Goal: Task Accomplishment & Management: Use online tool/utility

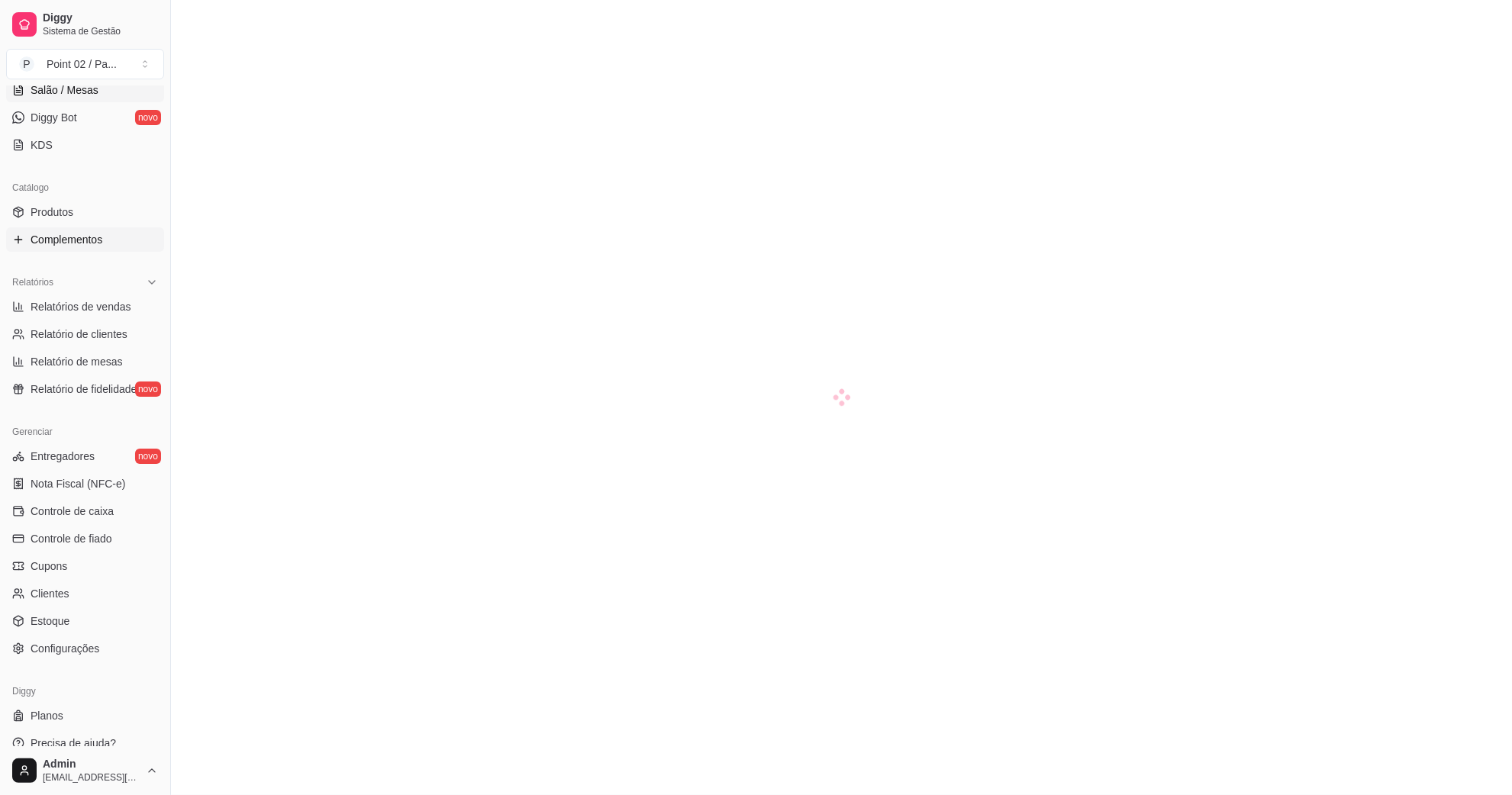
scroll to position [303, 0]
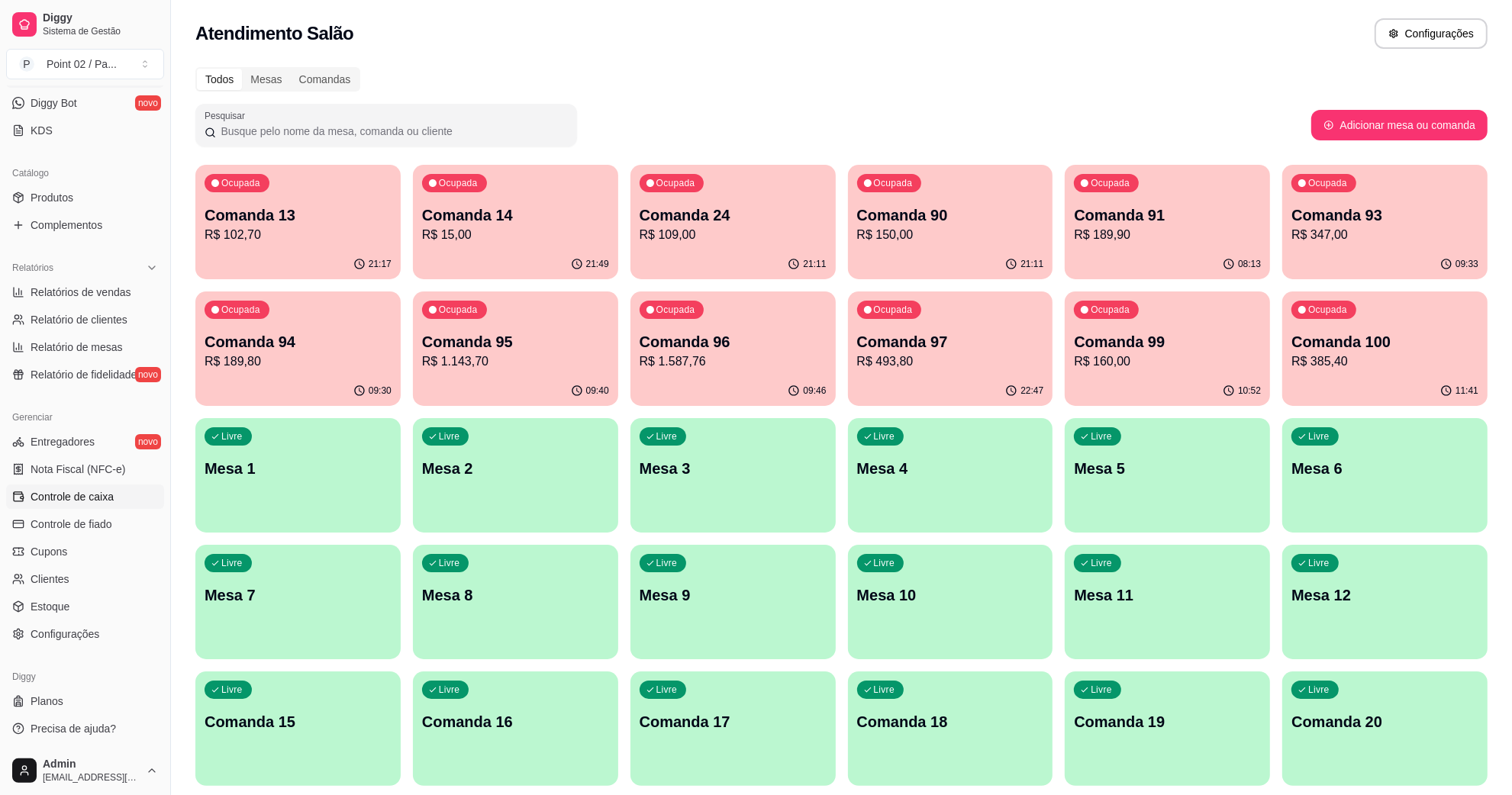
click at [96, 492] on span "Controle de caixa" at bounding box center [71, 496] width 84 height 15
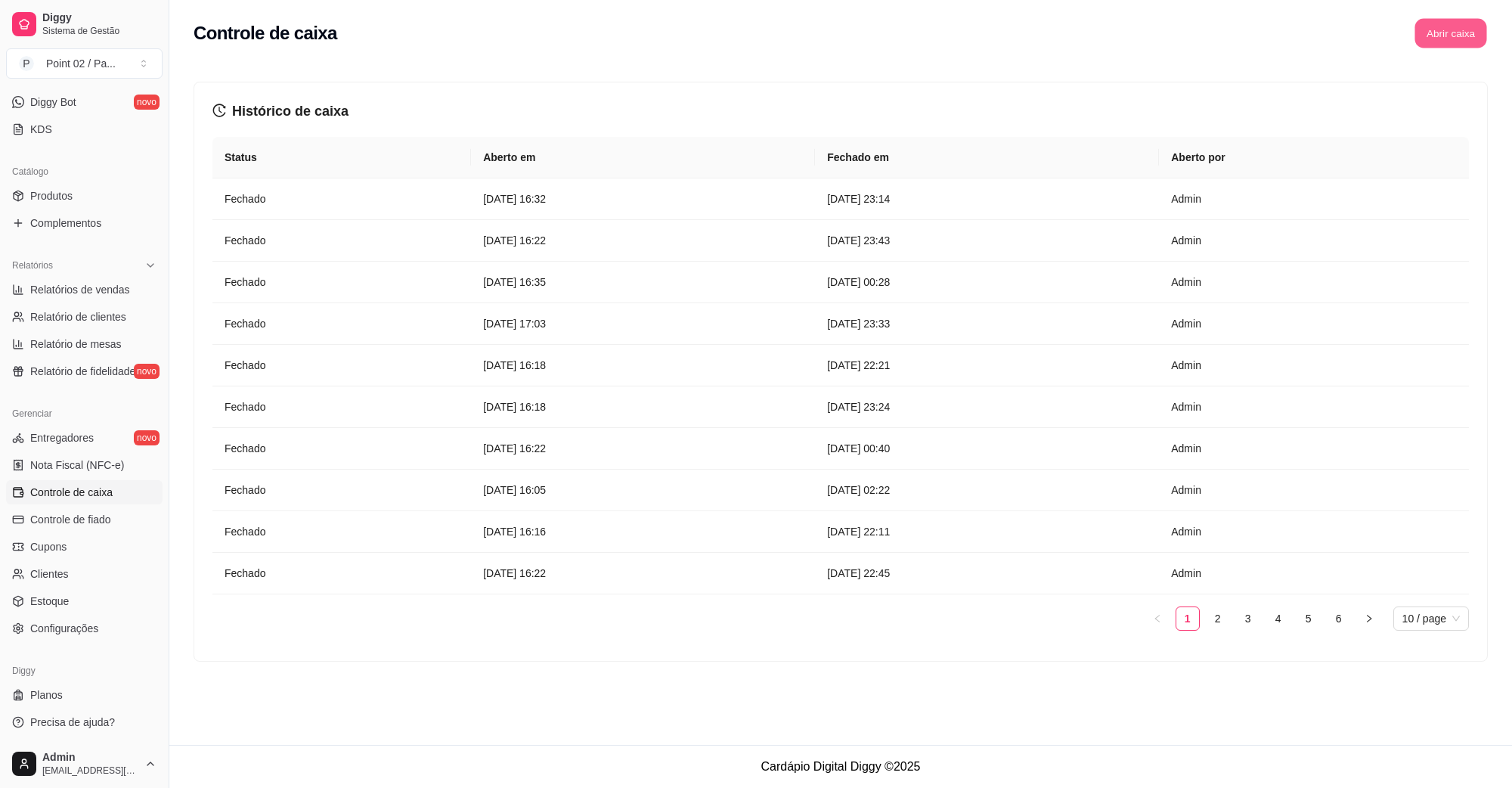
click at [1434, 22] on button "Abrir caixa" at bounding box center [1450, 34] width 72 height 30
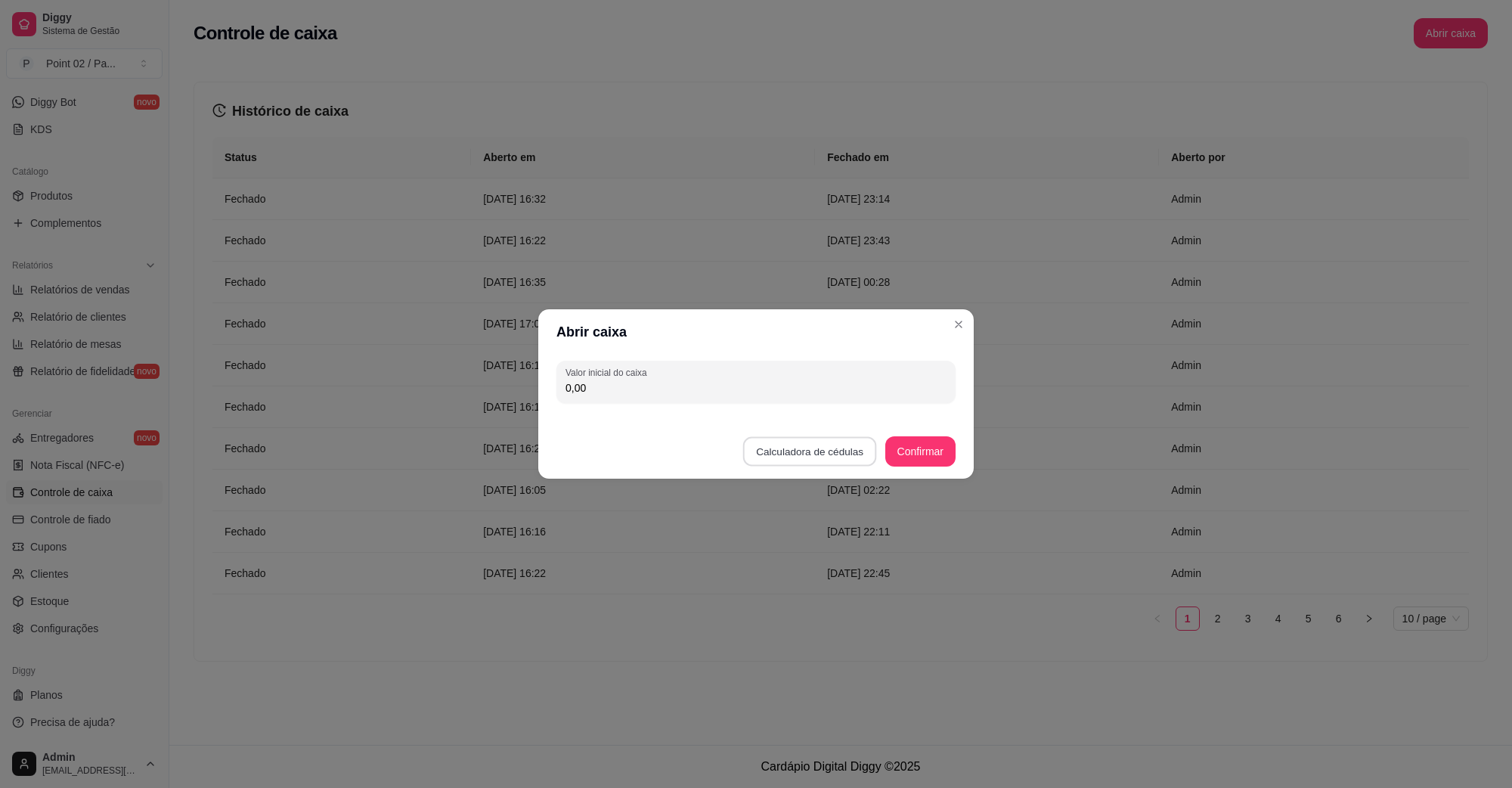
click at [787, 453] on button "Calculadora de cédulas" at bounding box center [810, 452] width 134 height 30
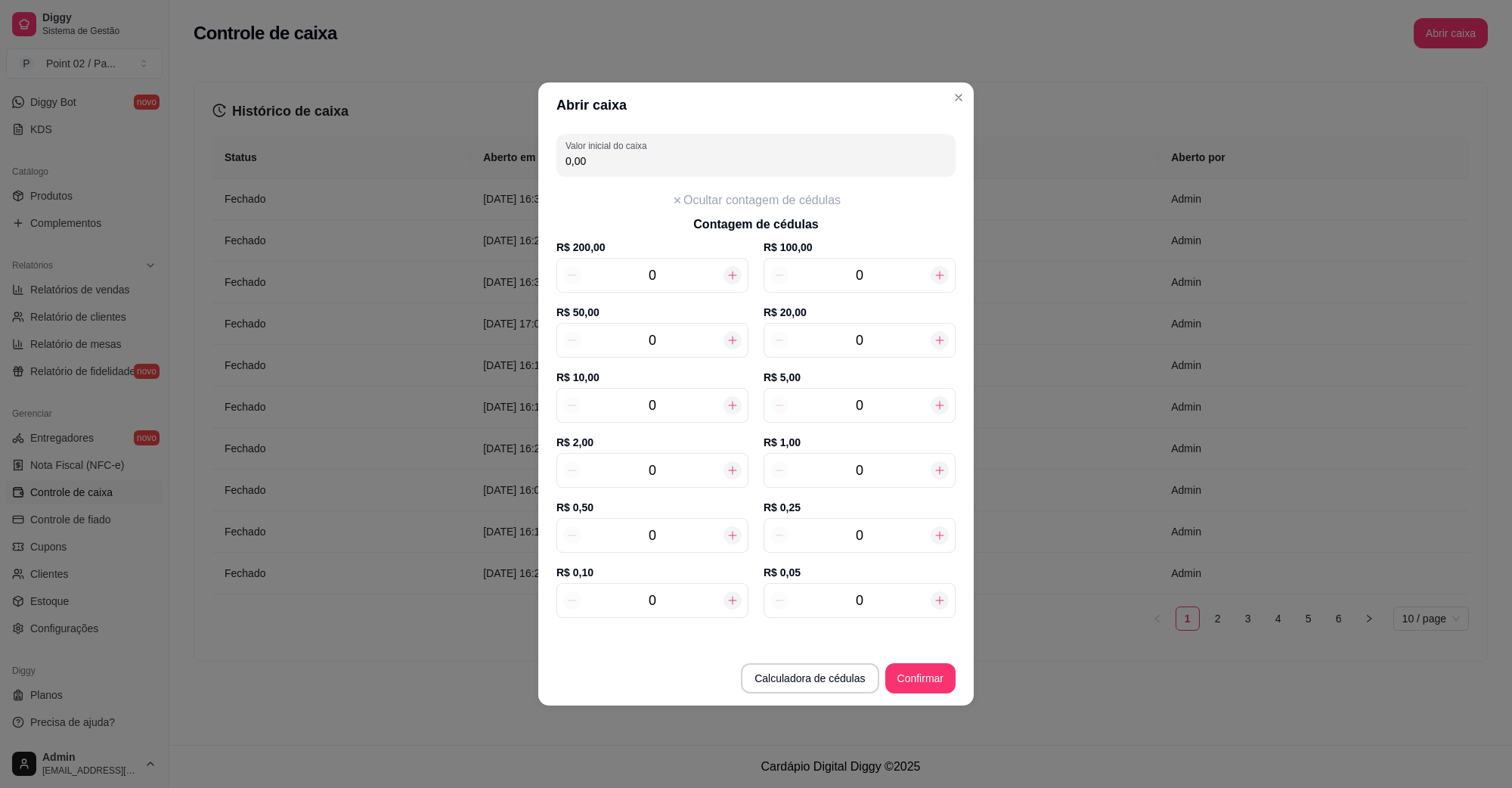
click at [947, 336] on div at bounding box center [939, 340] width 18 height 18
type input "20,00"
type input "1"
click at [947, 336] on div at bounding box center [939, 340] width 18 height 18
type input "40,00"
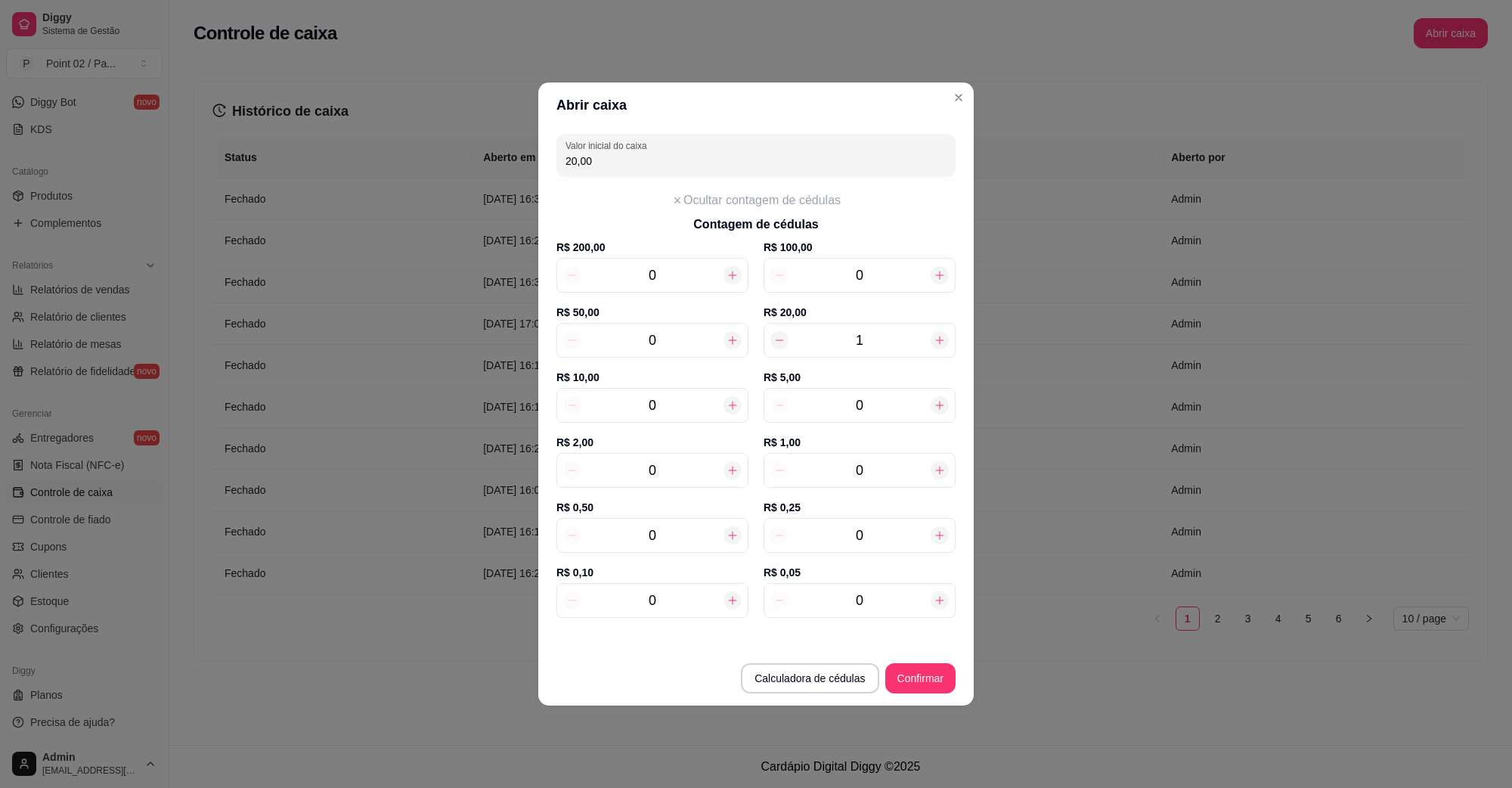
type input "2"
click at [947, 336] on div at bounding box center [939, 340] width 18 height 18
type input "60,00"
type input "3"
click at [731, 400] on icon at bounding box center [732, 405] width 12 height 12
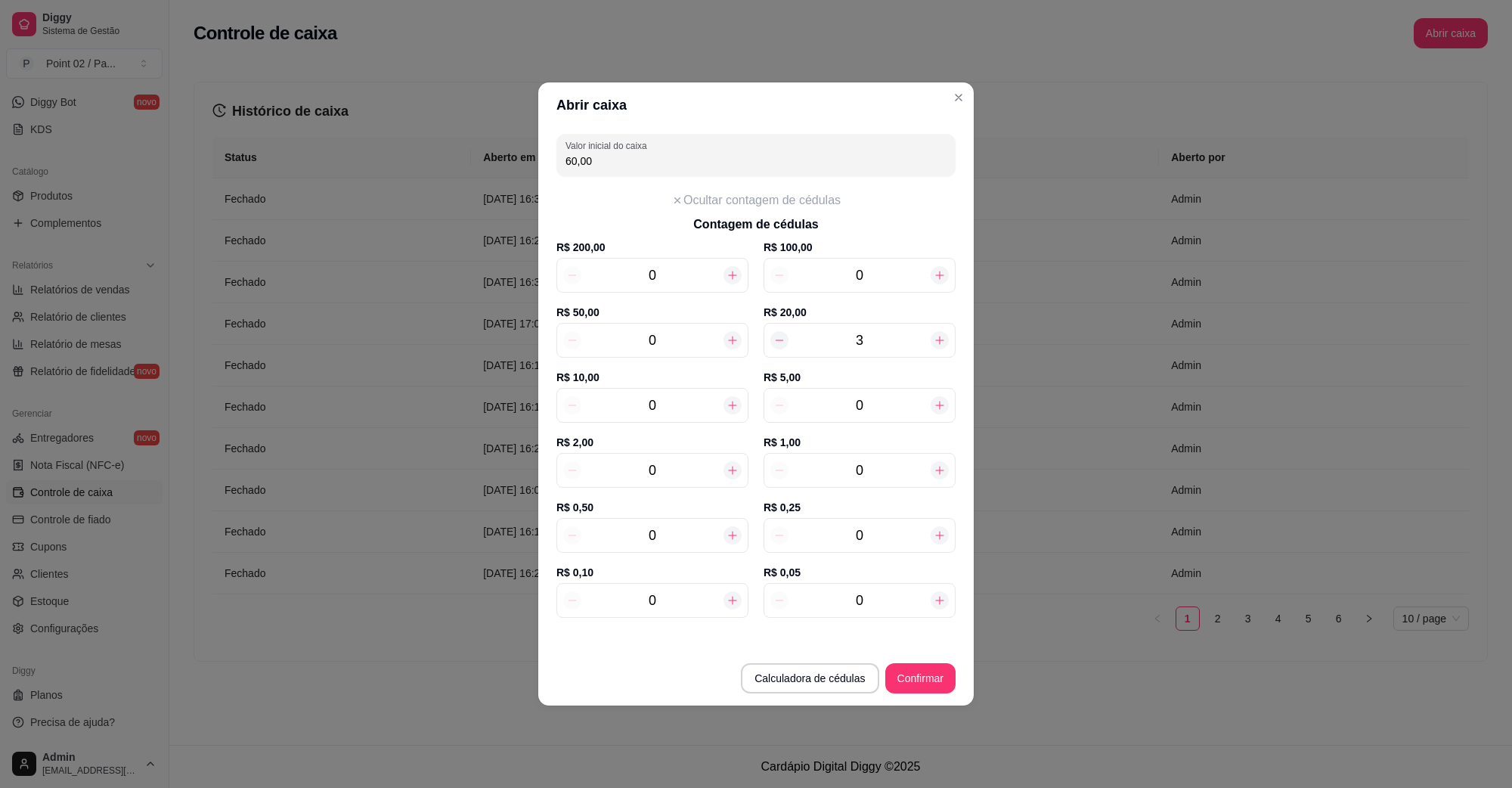
type input "70,00"
type input "1"
click at [731, 400] on icon at bounding box center [732, 405] width 12 height 12
type input "80,00"
type input "2"
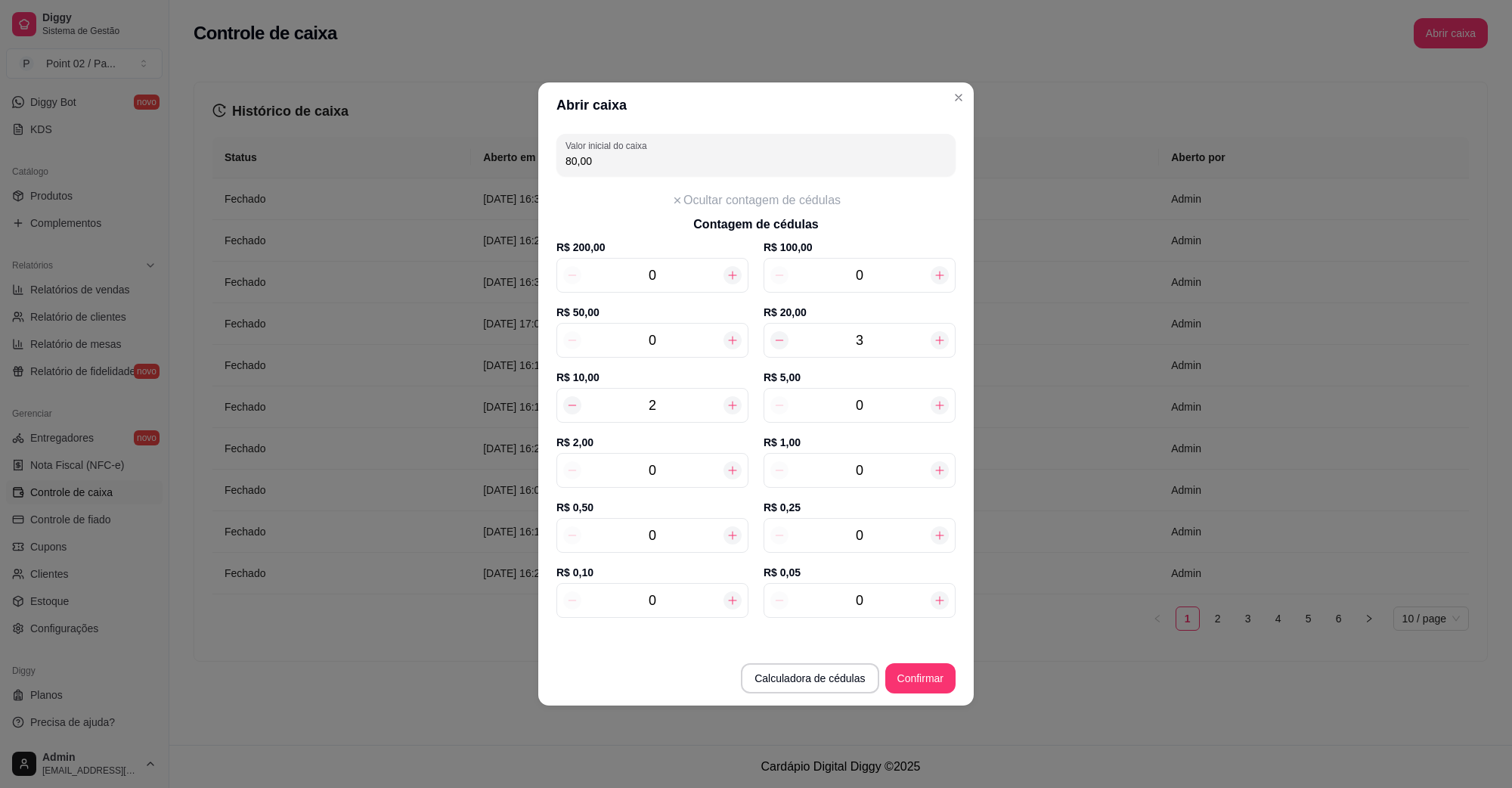
click at [731, 400] on icon at bounding box center [732, 405] width 12 height 12
type input "90,00"
type input "3"
click at [731, 400] on icon at bounding box center [732, 405] width 12 height 12
type input "100,00"
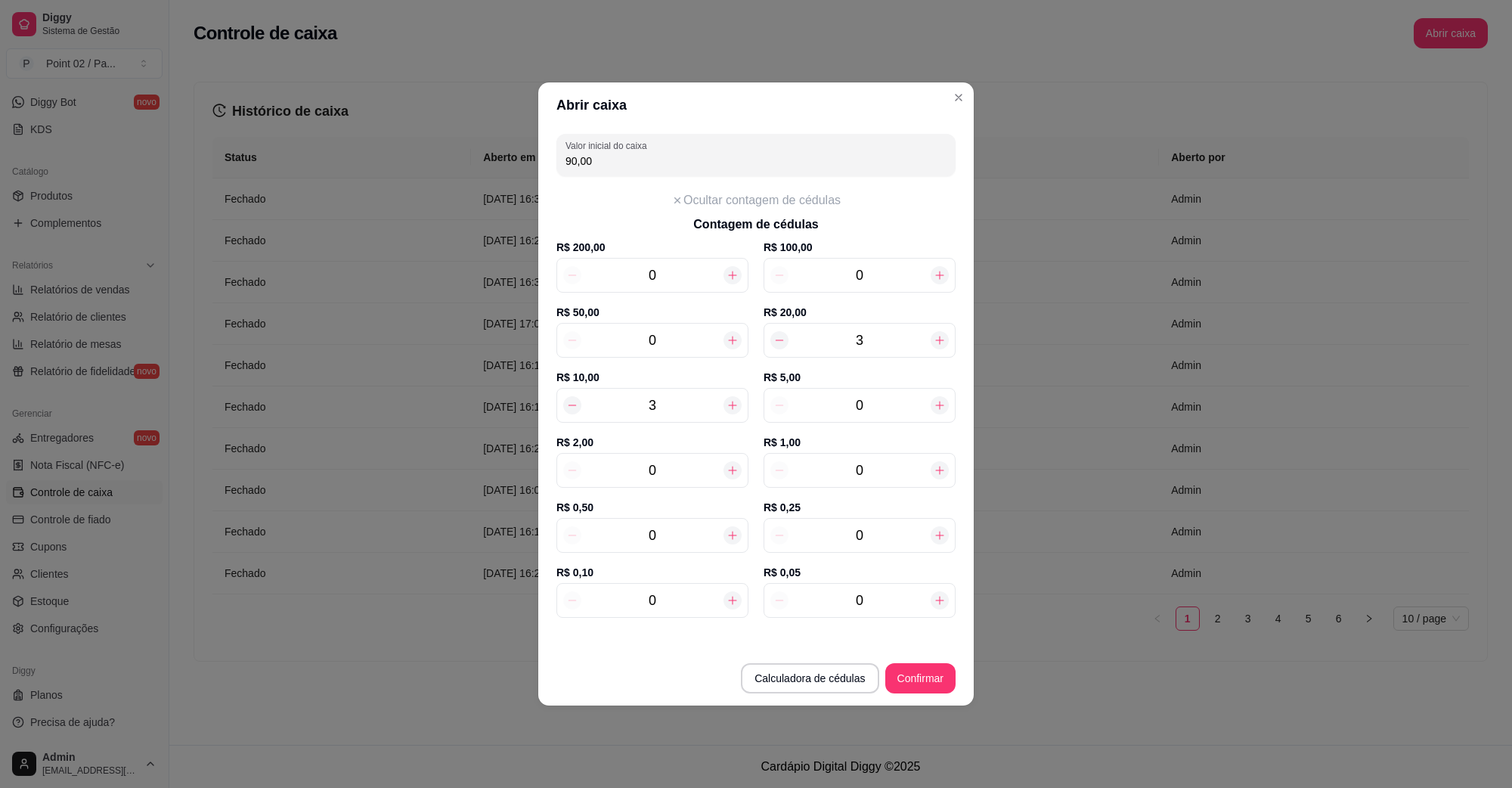
type input "4"
click at [731, 400] on icon at bounding box center [732, 405] width 12 height 12
type input "110,00"
type input "5"
click at [731, 400] on icon at bounding box center [732, 405] width 12 height 12
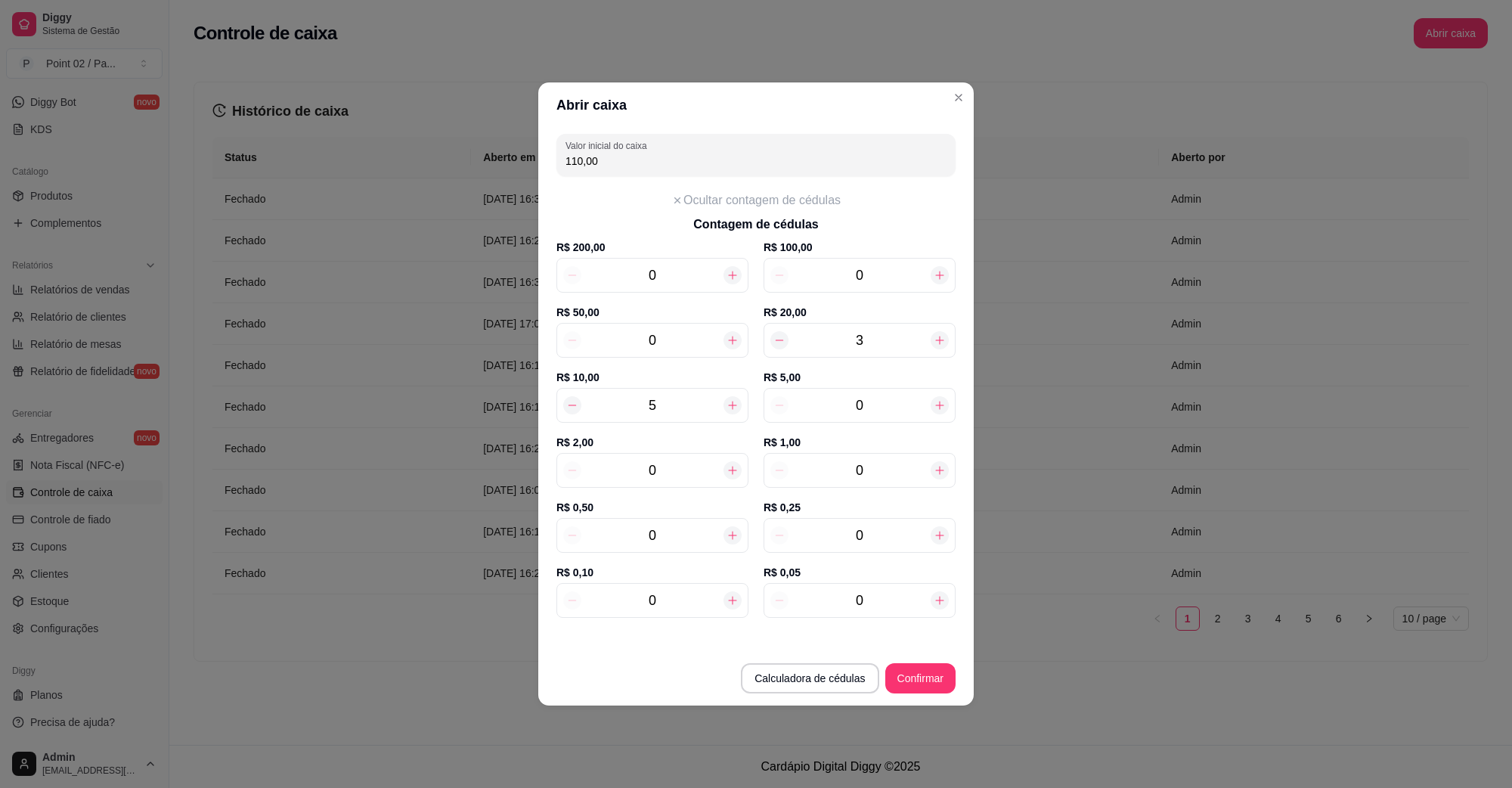
type input "120,00"
type input "6"
click at [731, 400] on icon at bounding box center [732, 405] width 12 height 12
type input "130,00"
type input "7"
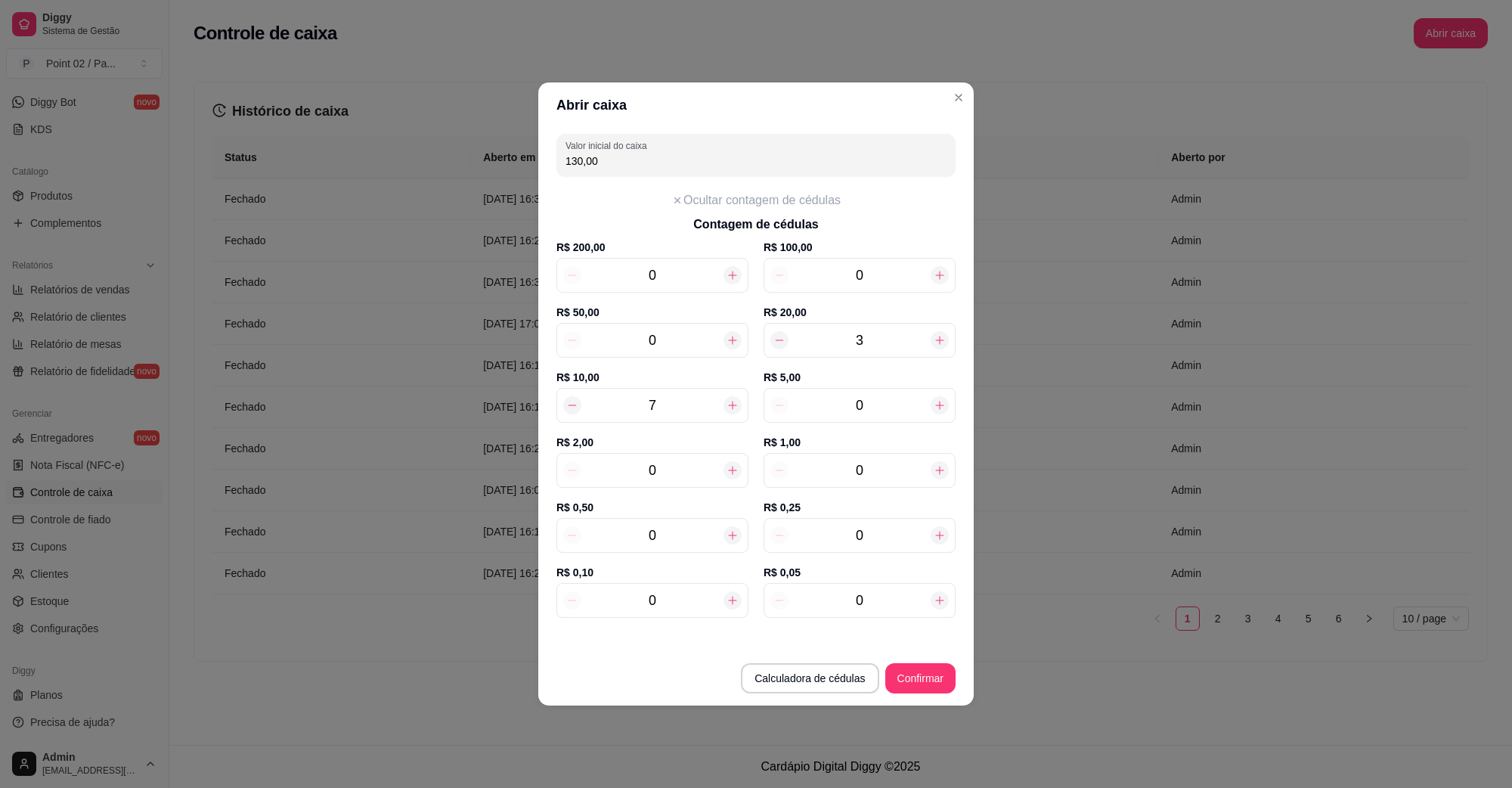
click at [875, 416] on div "0" at bounding box center [859, 405] width 192 height 34
type input "1"
type input "135,00"
type input "19"
type input "225,00"
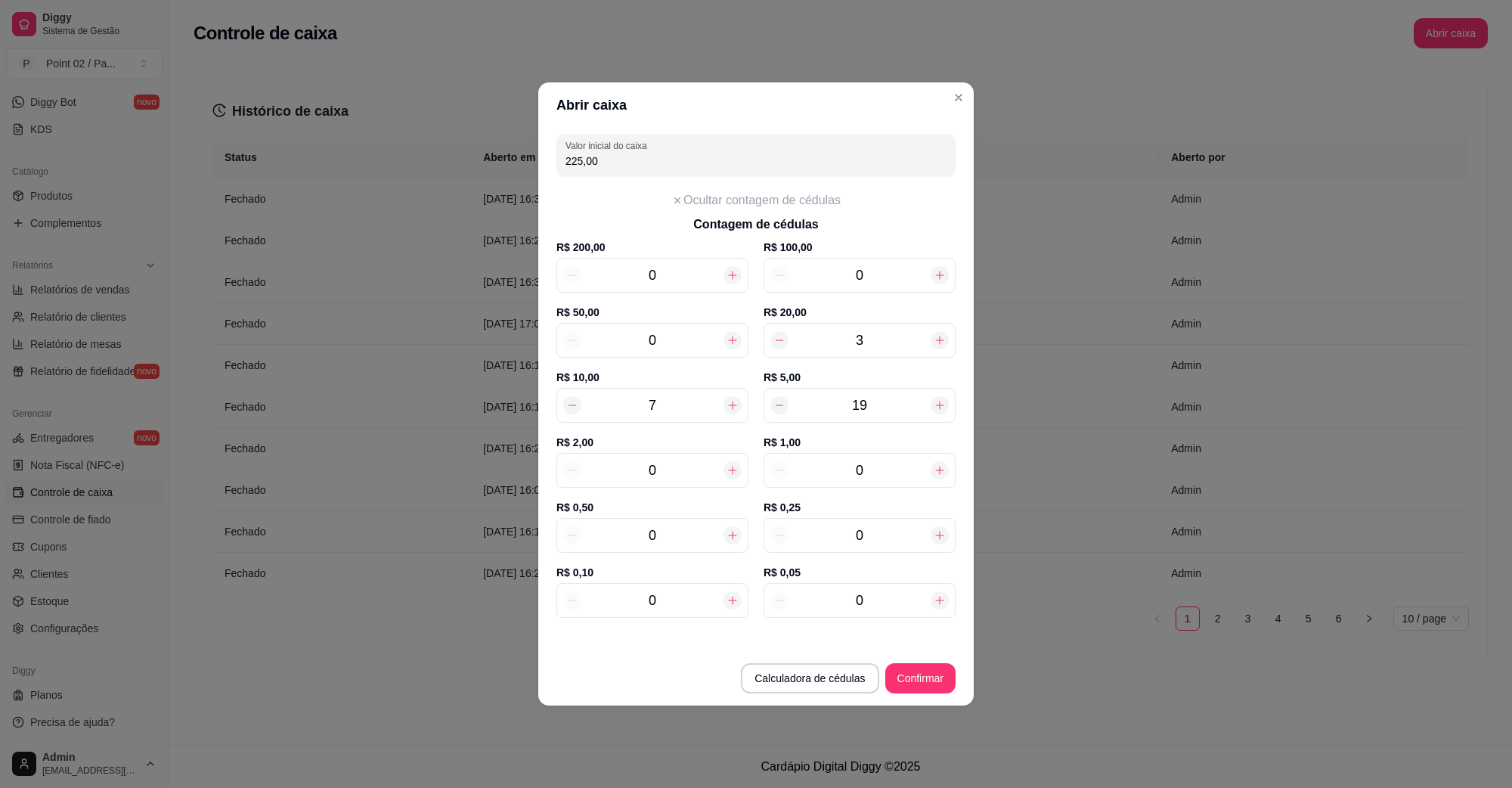
type input "19"
click at [706, 469] on input "0" at bounding box center [652, 470] width 142 height 21
type input "1"
type input "227,00"
type input "15"
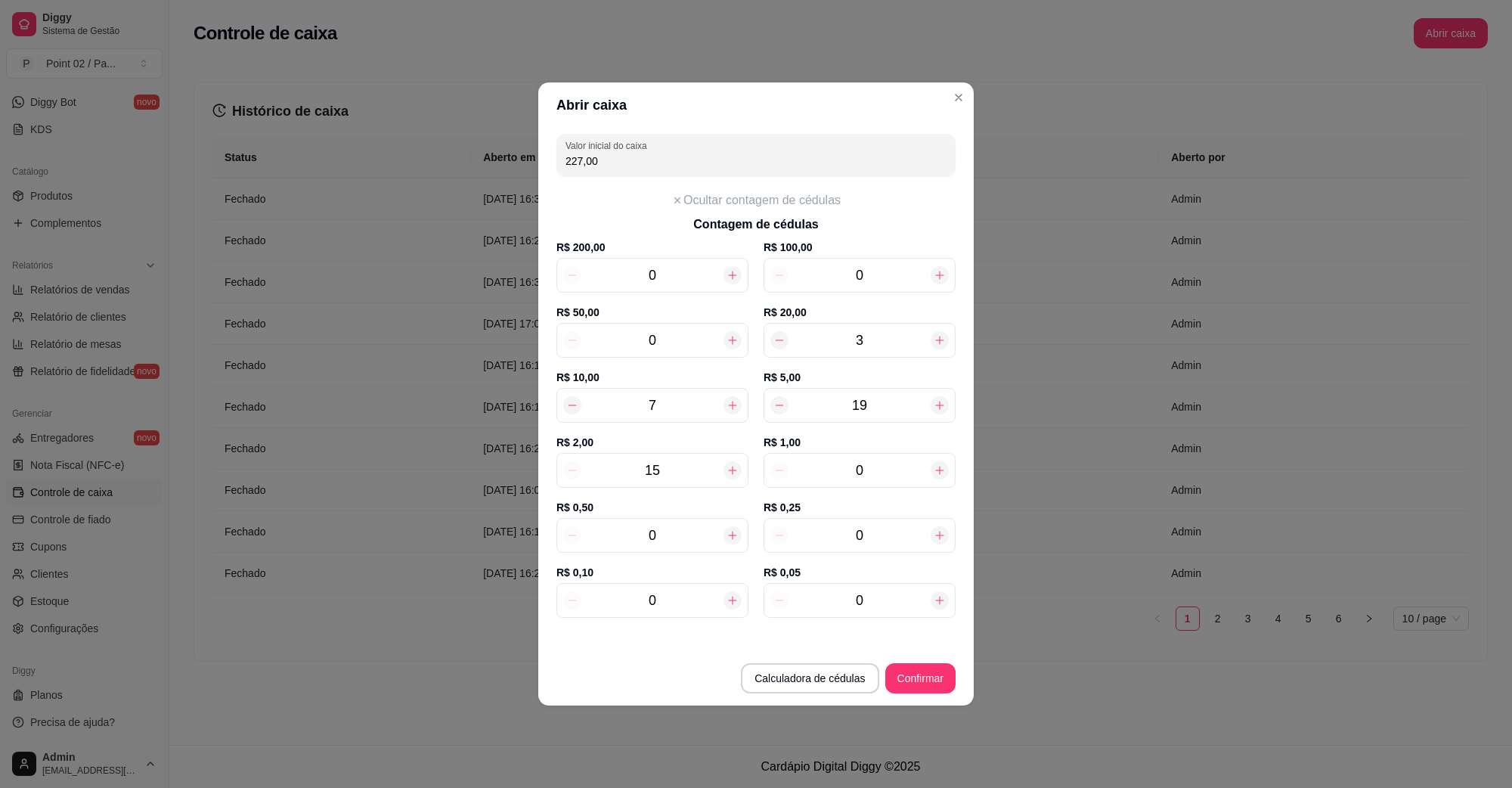
type input "255,00"
type input "15"
drag, startPoint x: 28, startPoint y: 557, endPoint x: 942, endPoint y: 467, distance: 918.4
click at [942, 467] on icon at bounding box center [939, 470] width 12 height 12
type input "256,00"
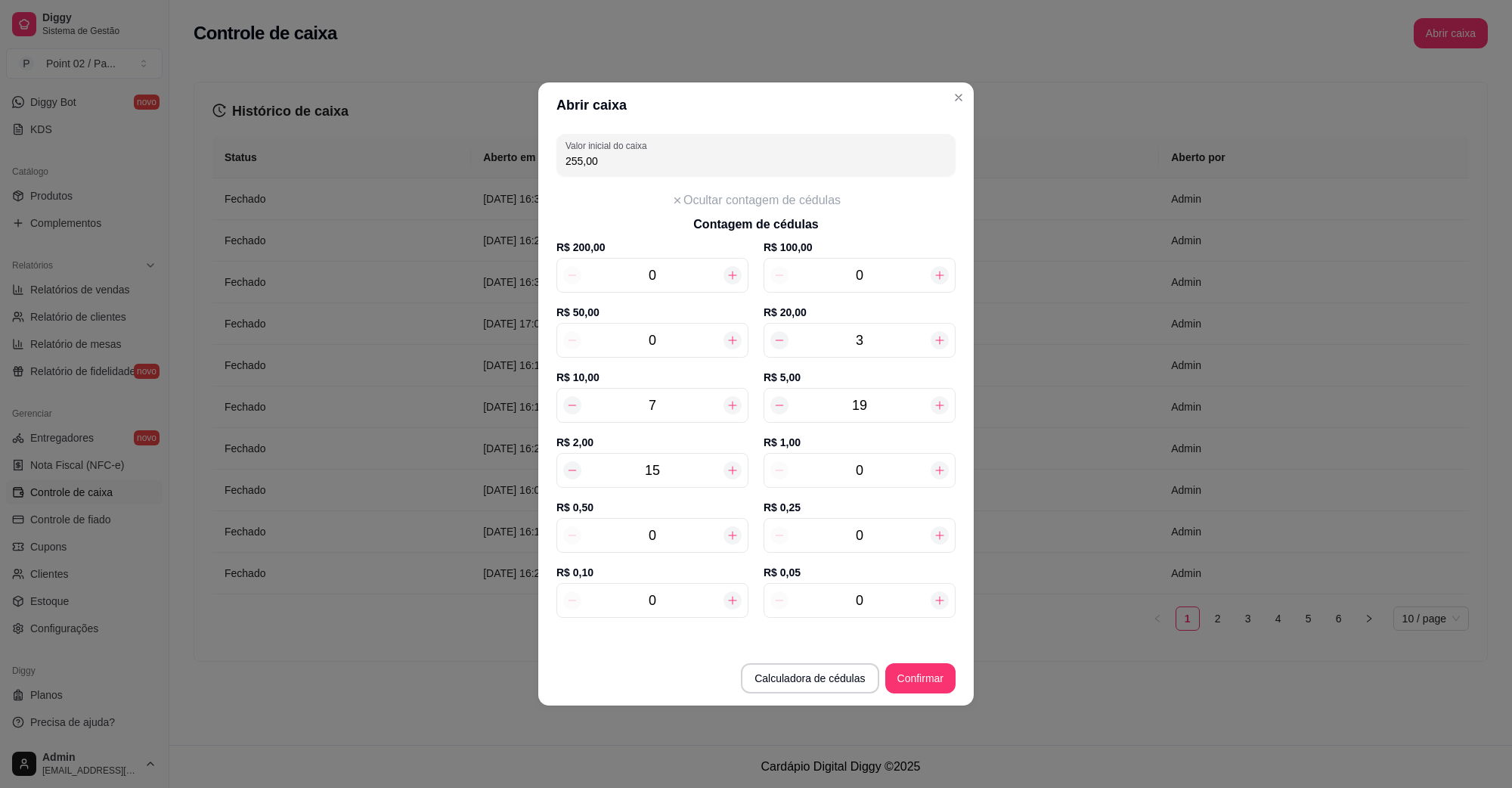
type input "1"
click at [730, 535] on icon at bounding box center [732, 535] width 12 height 12
type input "256,50"
type input "1"
click at [731, 534] on icon at bounding box center [732, 535] width 12 height 12
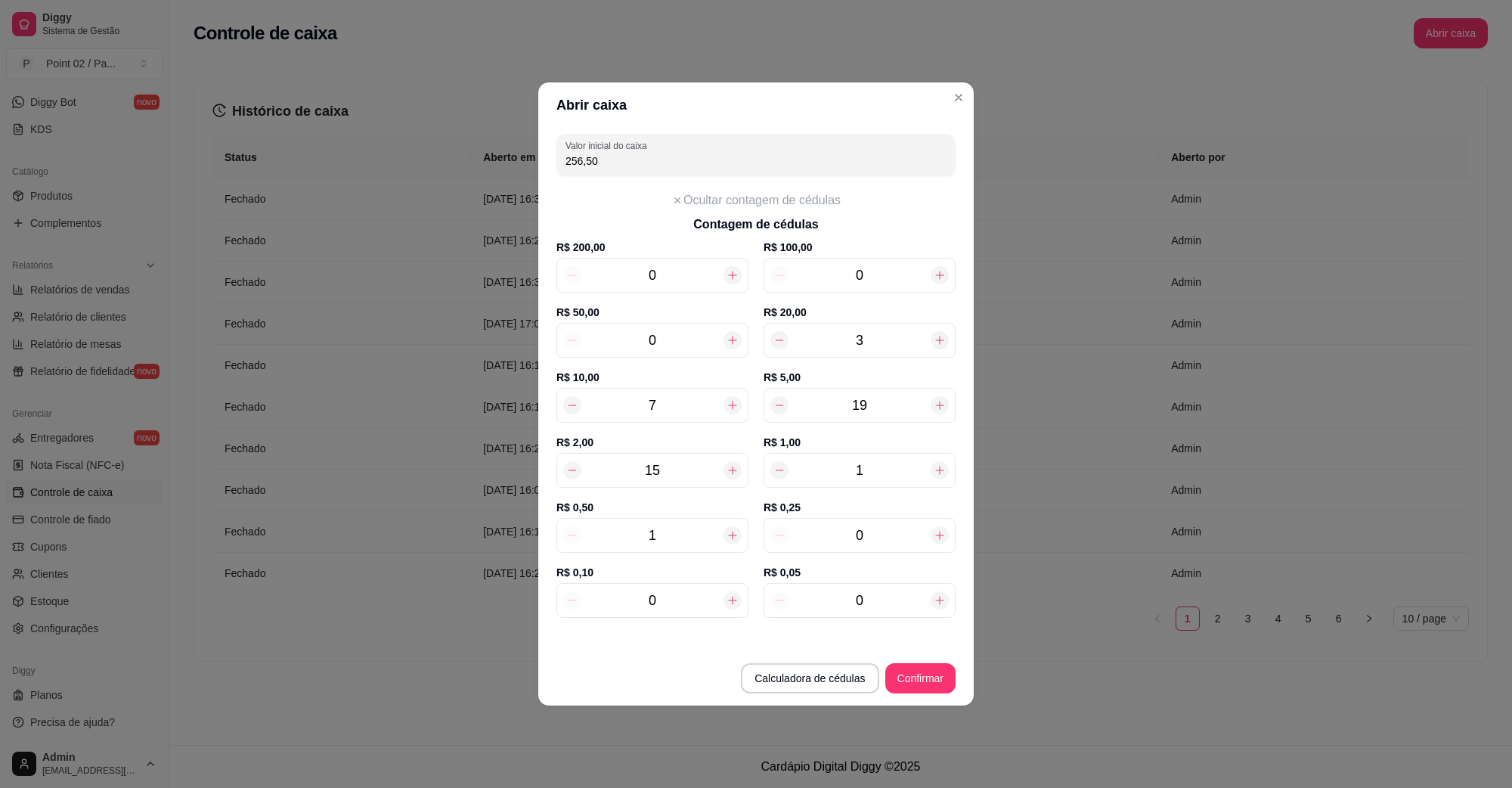
type input "257,00"
type input "2"
click at [731, 533] on icon at bounding box center [732, 535] width 12 height 12
type input "257,50"
type input "3"
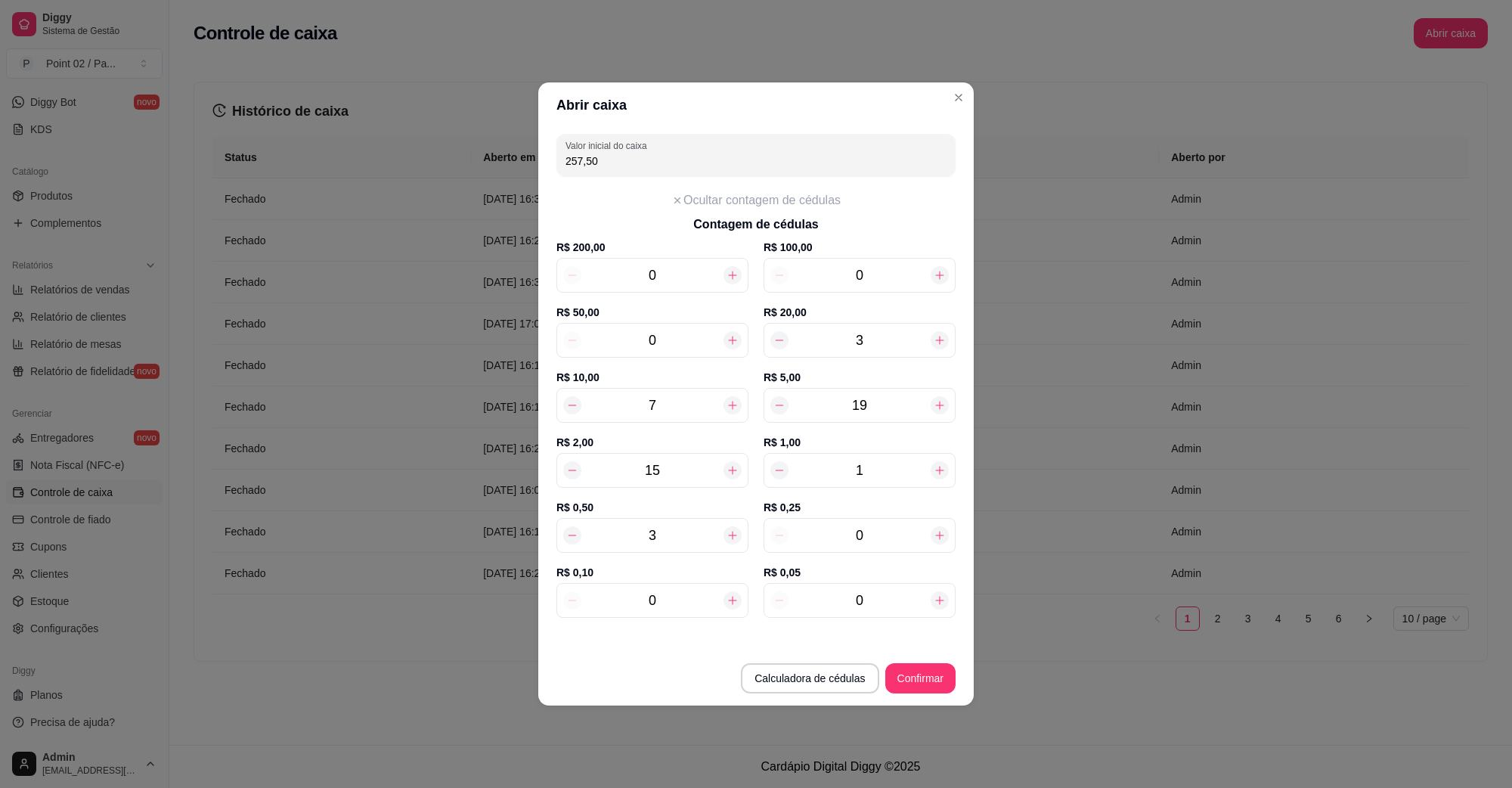
click at [731, 532] on icon at bounding box center [732, 535] width 12 height 12
type input "258,00"
type input "4"
click at [731, 531] on icon at bounding box center [732, 535] width 12 height 12
type input "258,50"
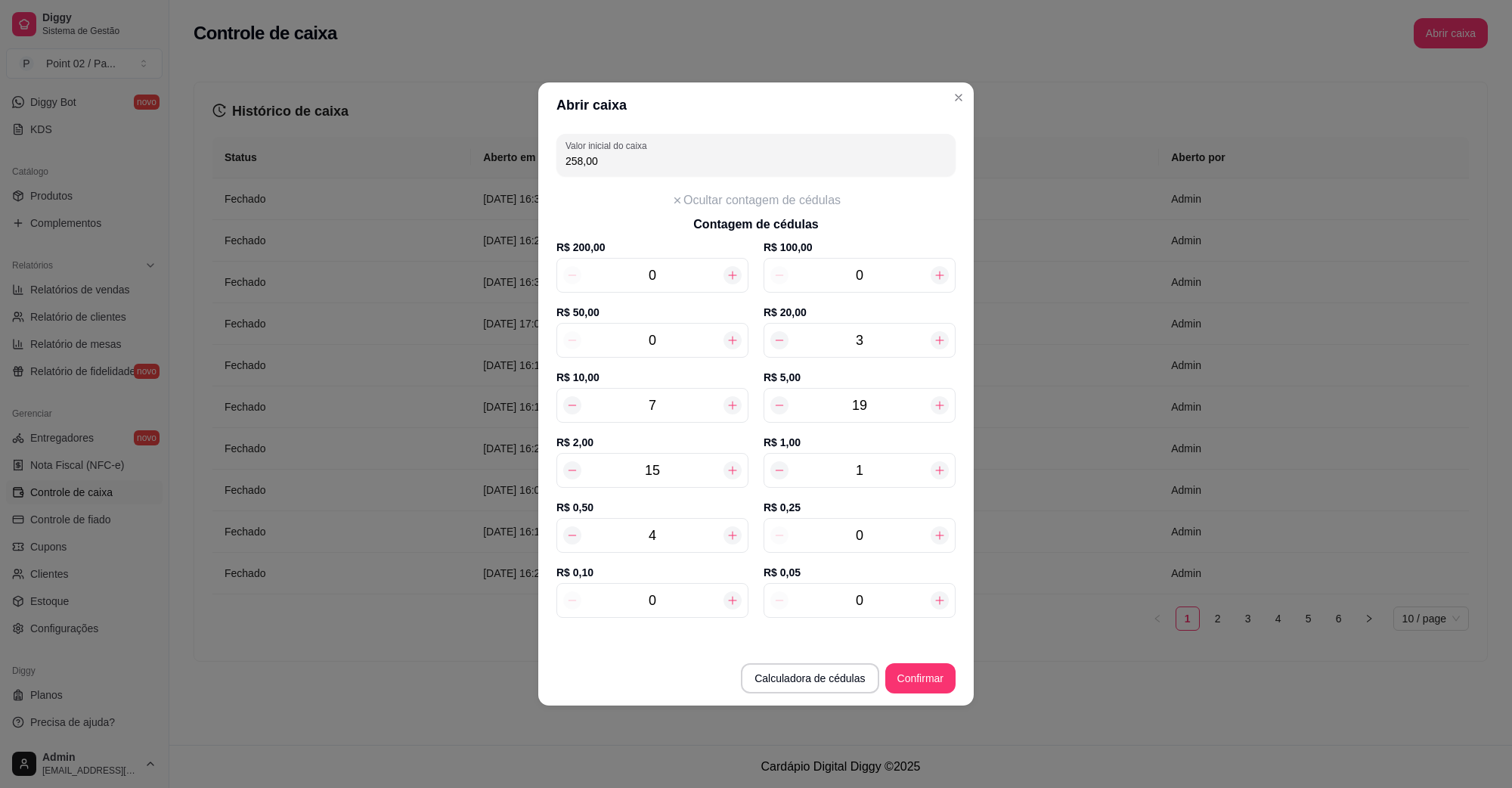
type input "5"
click at [730, 531] on icon at bounding box center [732, 535] width 12 height 12
type input "259,00"
type input "6"
click at [730, 531] on icon at bounding box center [732, 535] width 12 height 12
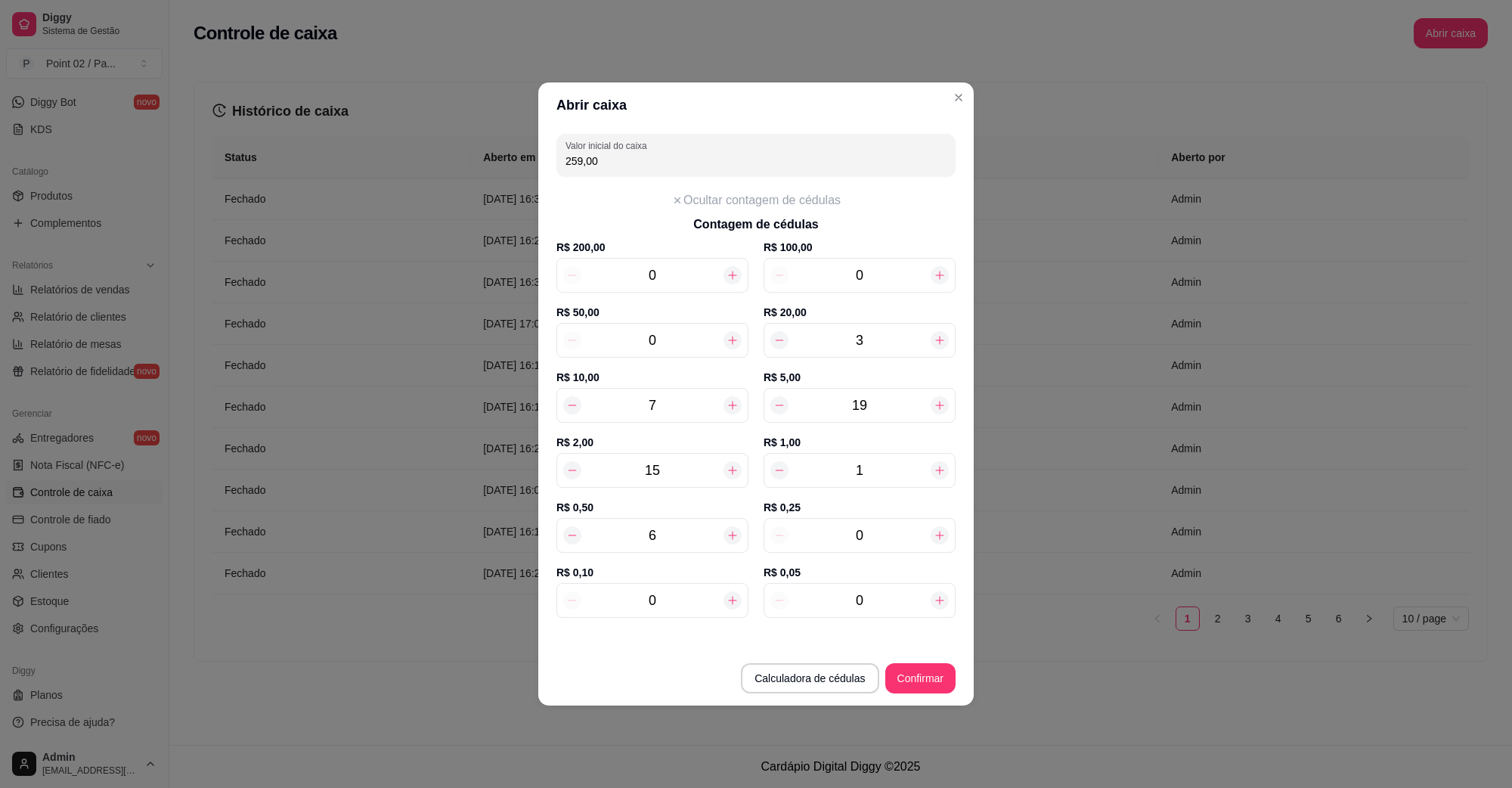
type input "259,50"
type input "7"
click at [730, 529] on icon at bounding box center [732, 535] width 12 height 12
type input "260,00"
type input "8"
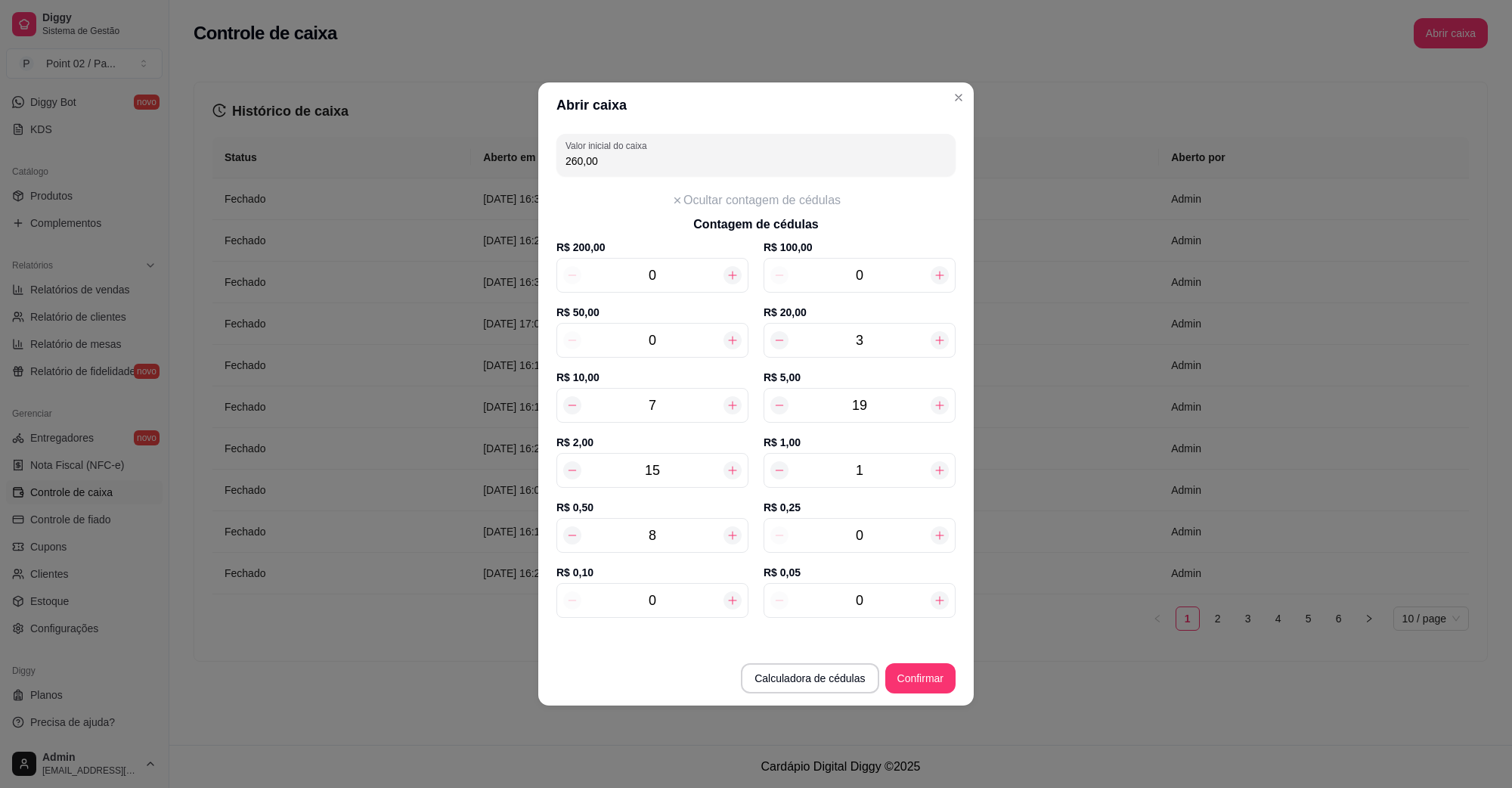
click at [730, 529] on icon at bounding box center [732, 535] width 12 height 12
type input "260,50"
type input "9"
click at [730, 529] on icon at bounding box center [732, 535] width 12 height 12
type input "261,00"
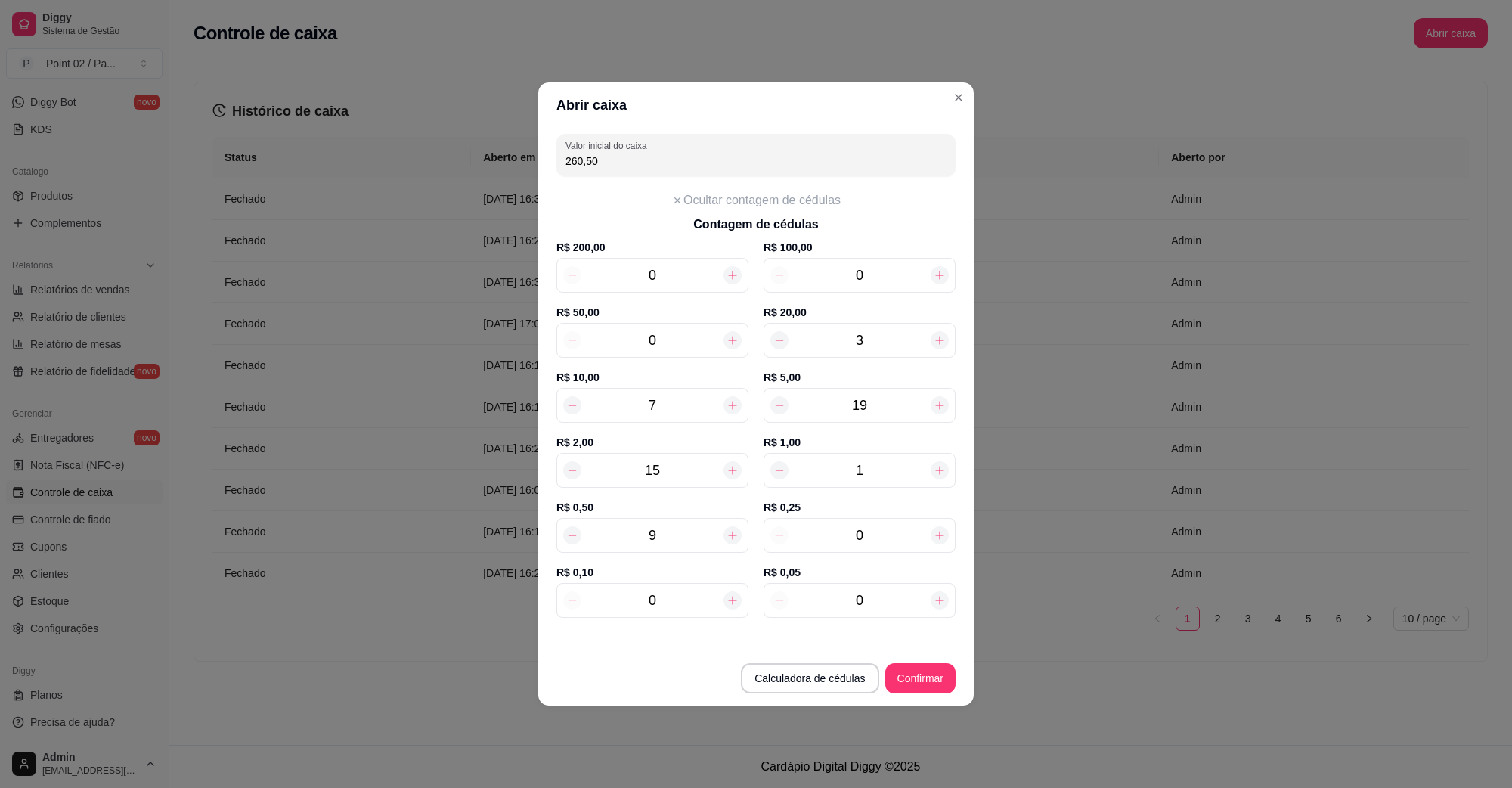
type input "10"
click at [731, 528] on div at bounding box center [732, 535] width 18 height 18
type input "261,50"
type input "11"
click at [731, 527] on div at bounding box center [732, 535] width 18 height 18
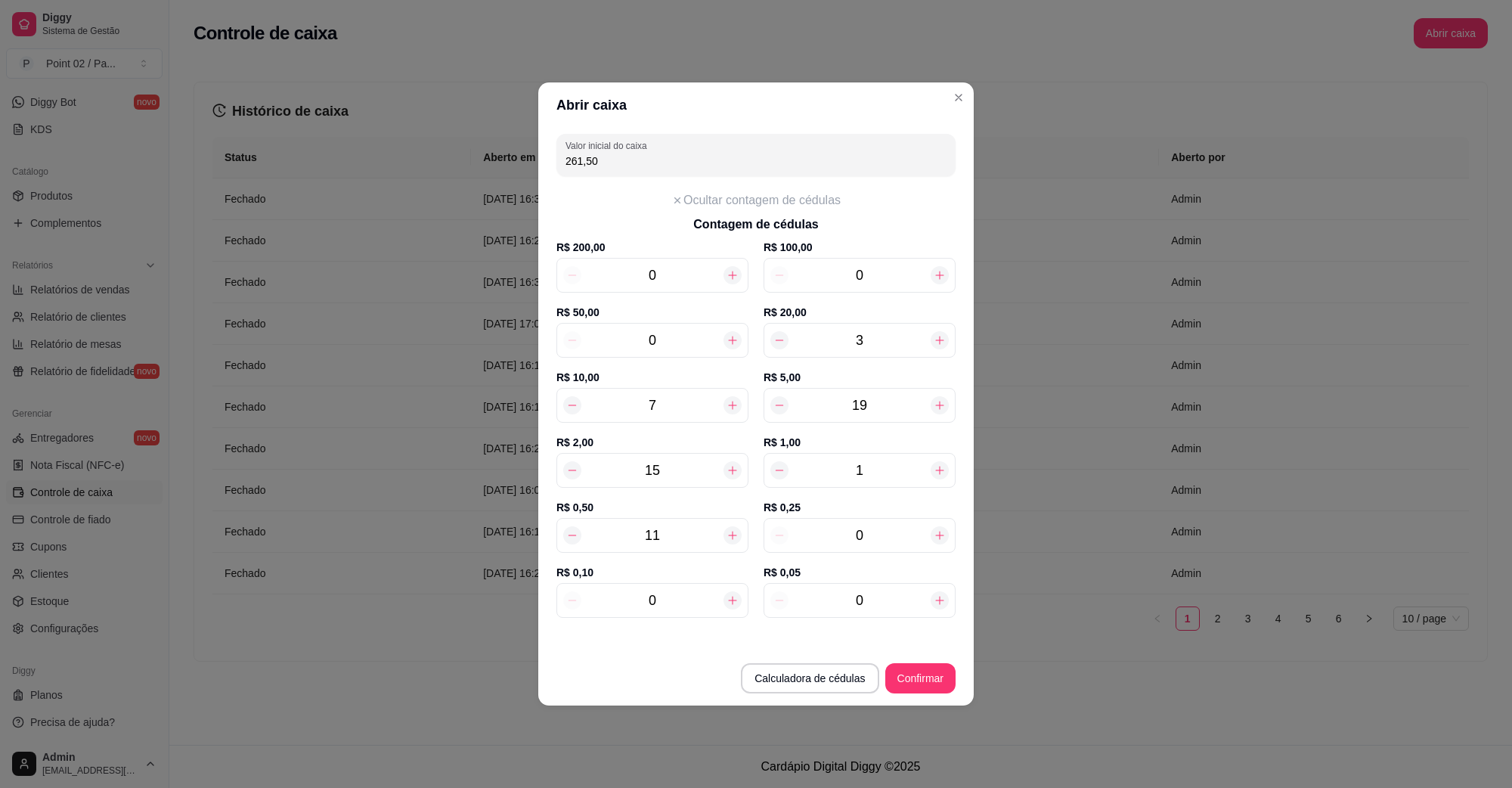
type input "262,00"
type input "12"
click at [731, 527] on div at bounding box center [732, 535] width 18 height 18
type input "262,50"
type input "13"
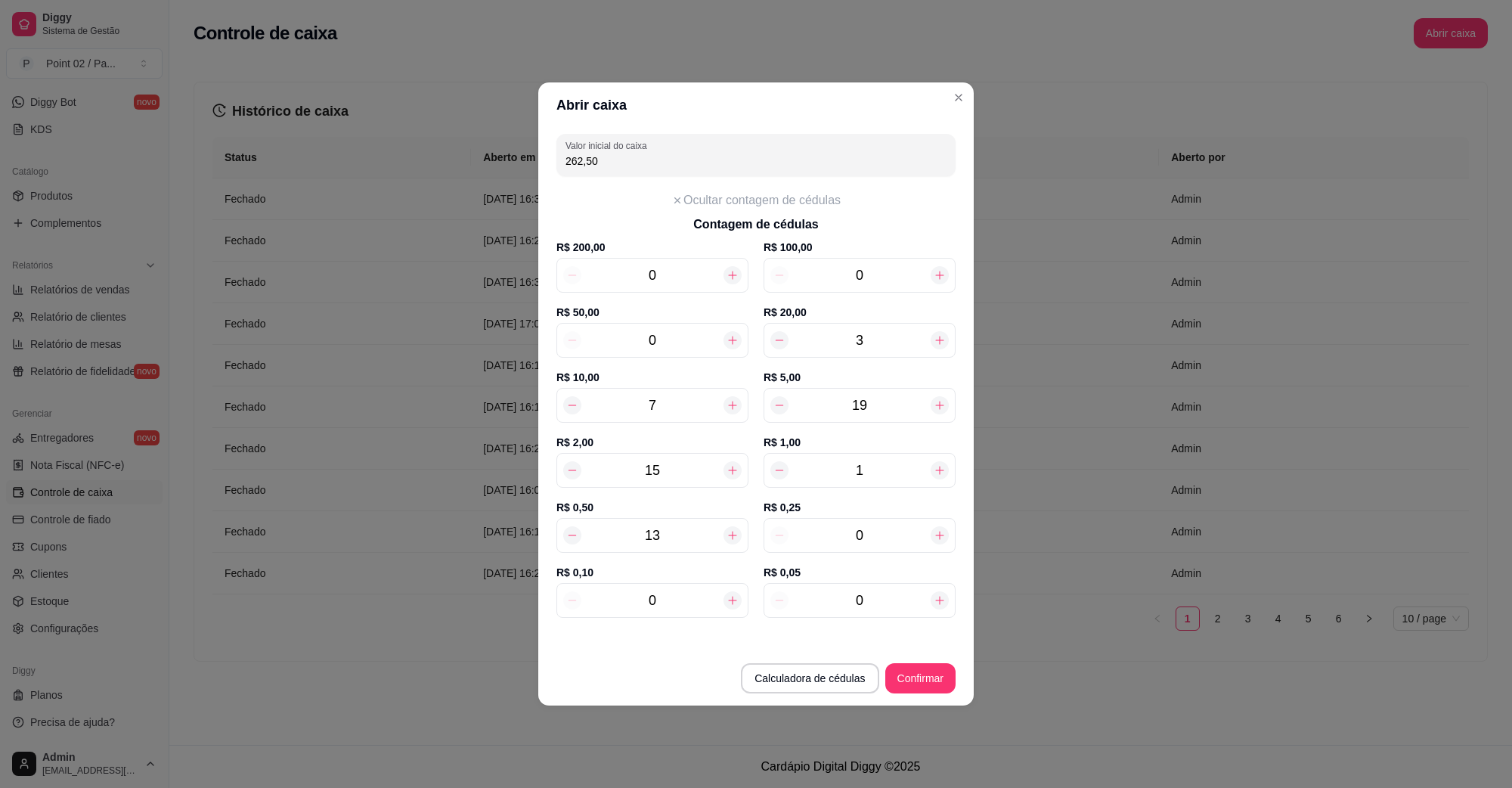
click at [731, 526] on div at bounding box center [732, 535] width 18 height 18
type input "263,00"
type input "14"
click at [731, 526] on div at bounding box center [732, 535] width 18 height 18
type input "263,50"
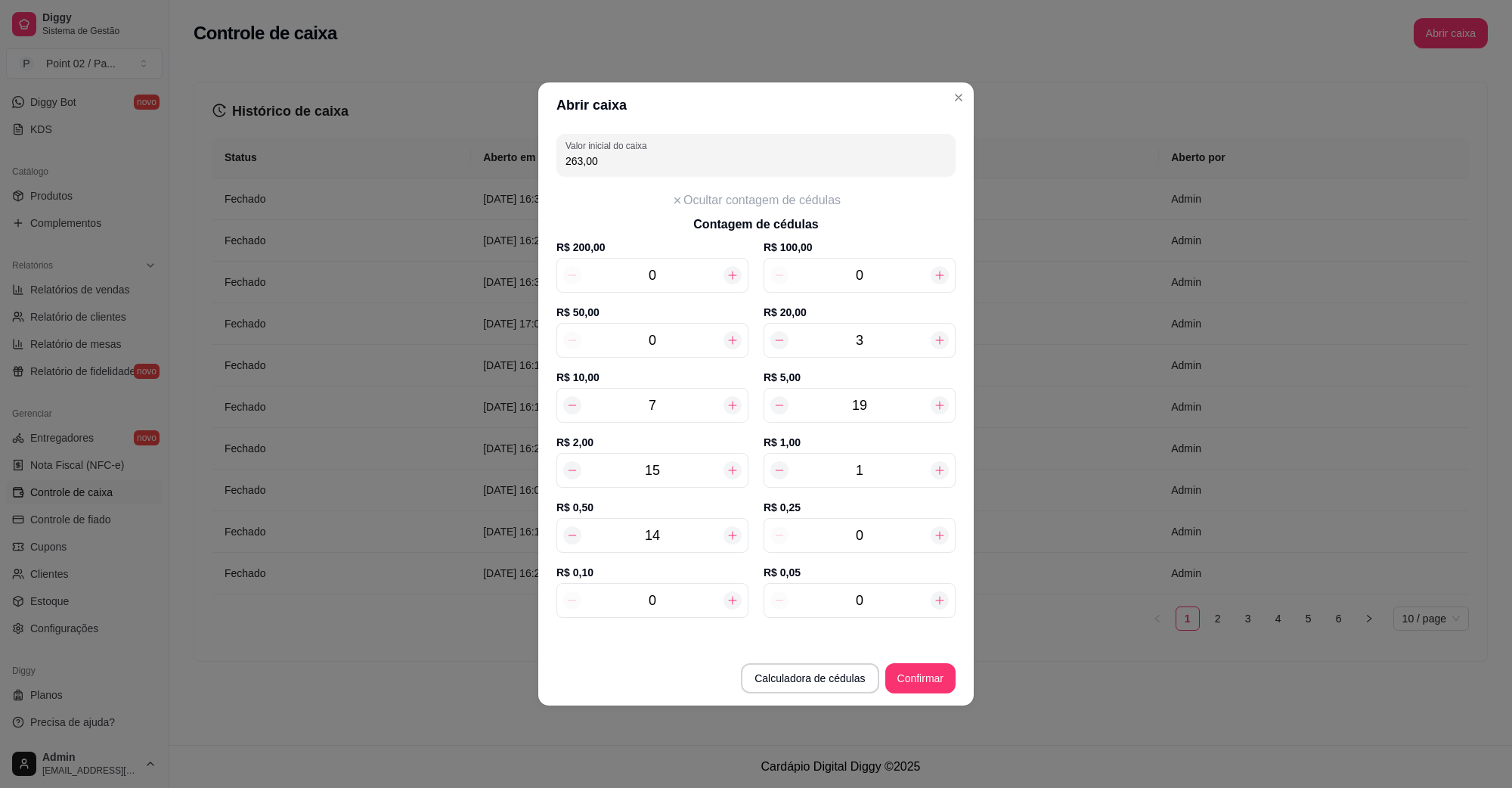
type input "15"
click at [731, 526] on div at bounding box center [732, 535] width 18 height 18
type input "264,00"
type input "16"
click at [731, 526] on div at bounding box center [732, 535] width 18 height 18
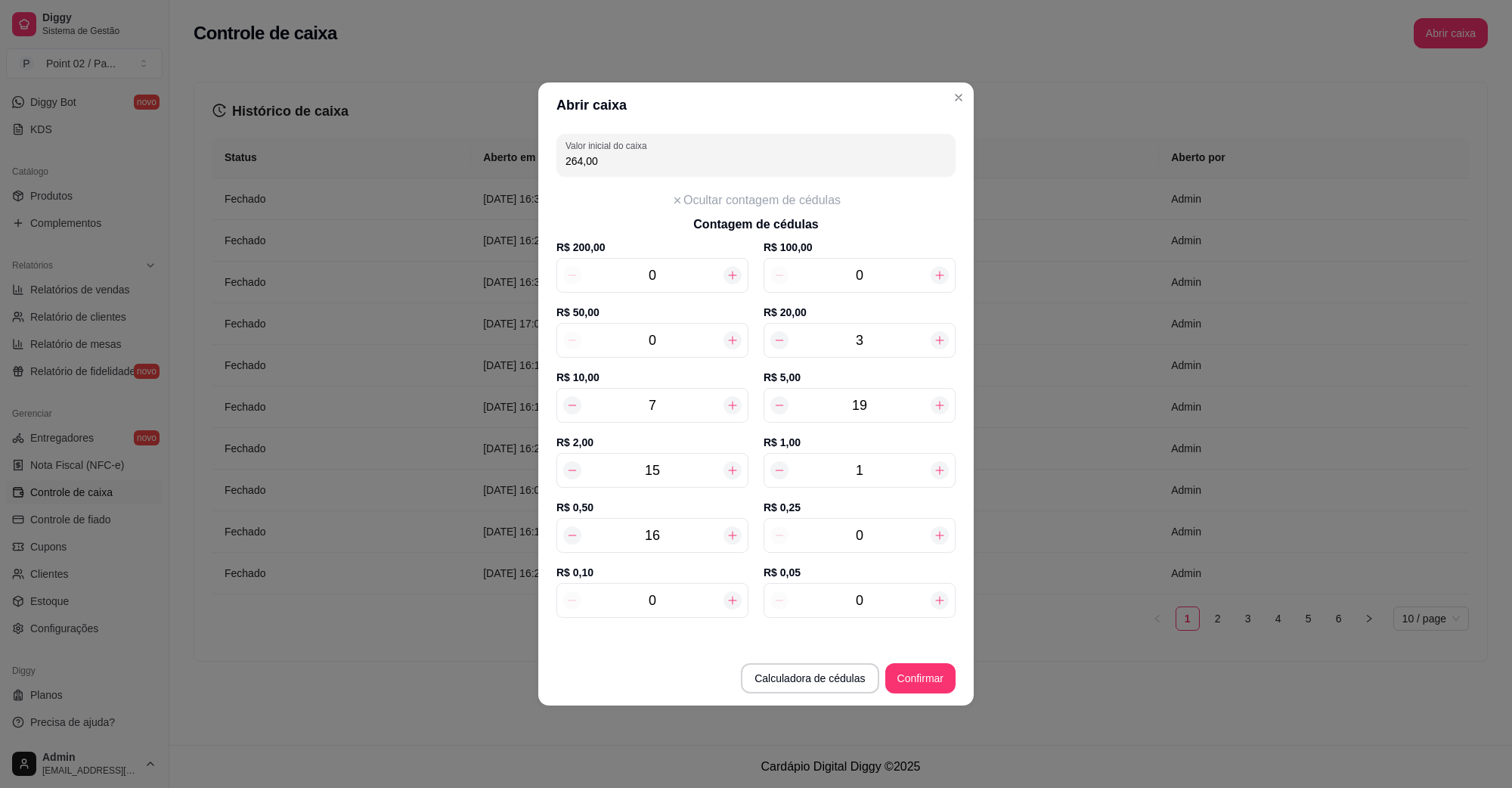
type input "264,50"
type input "17"
click at [731, 528] on div at bounding box center [732, 535] width 18 height 18
type input "265,00"
type input "18"
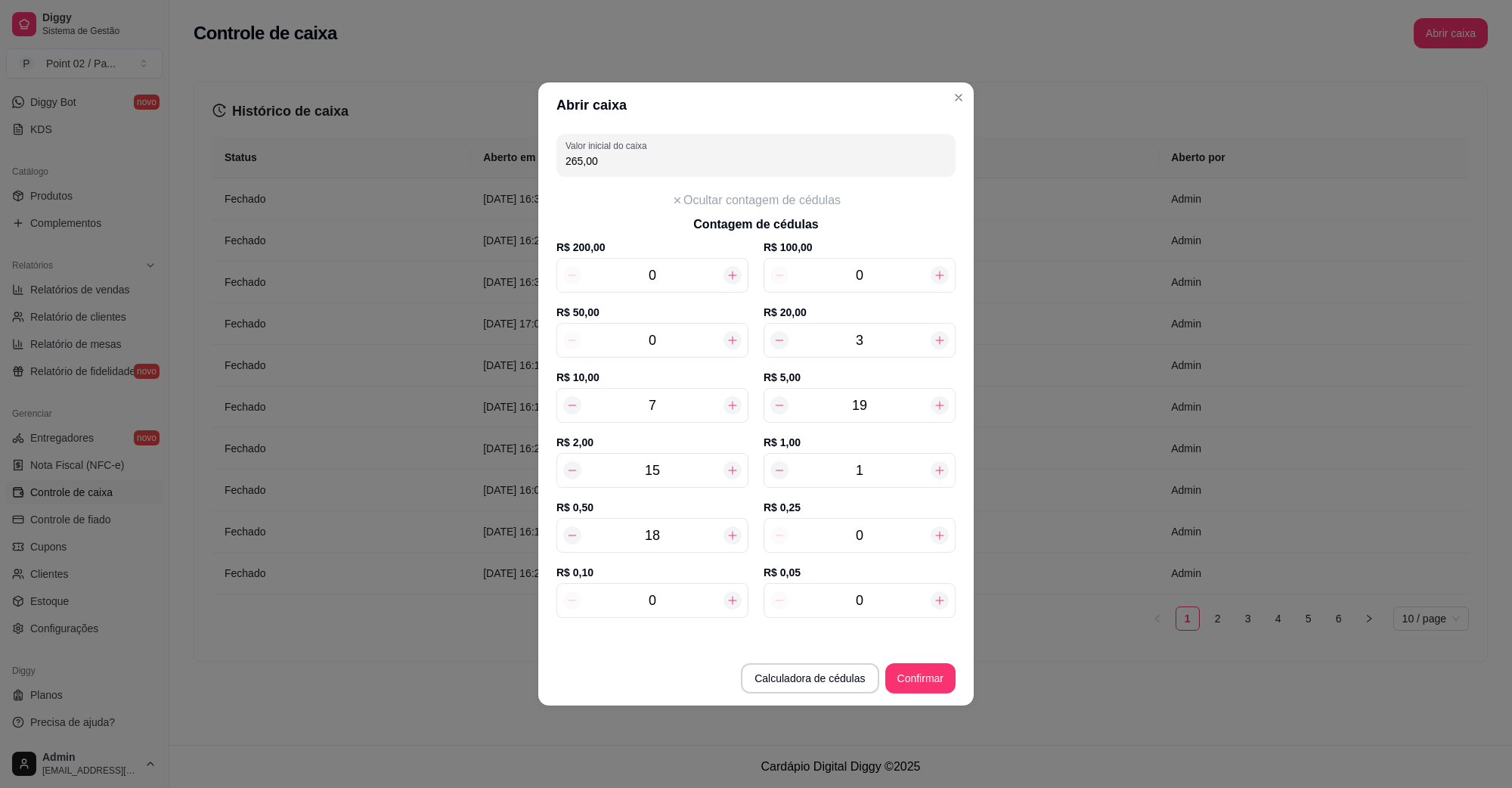
click at [731, 528] on div at bounding box center [732, 535] width 18 height 18
type input "265,50"
type input "19"
click at [731, 528] on div at bounding box center [732, 535] width 18 height 18
type input "266,00"
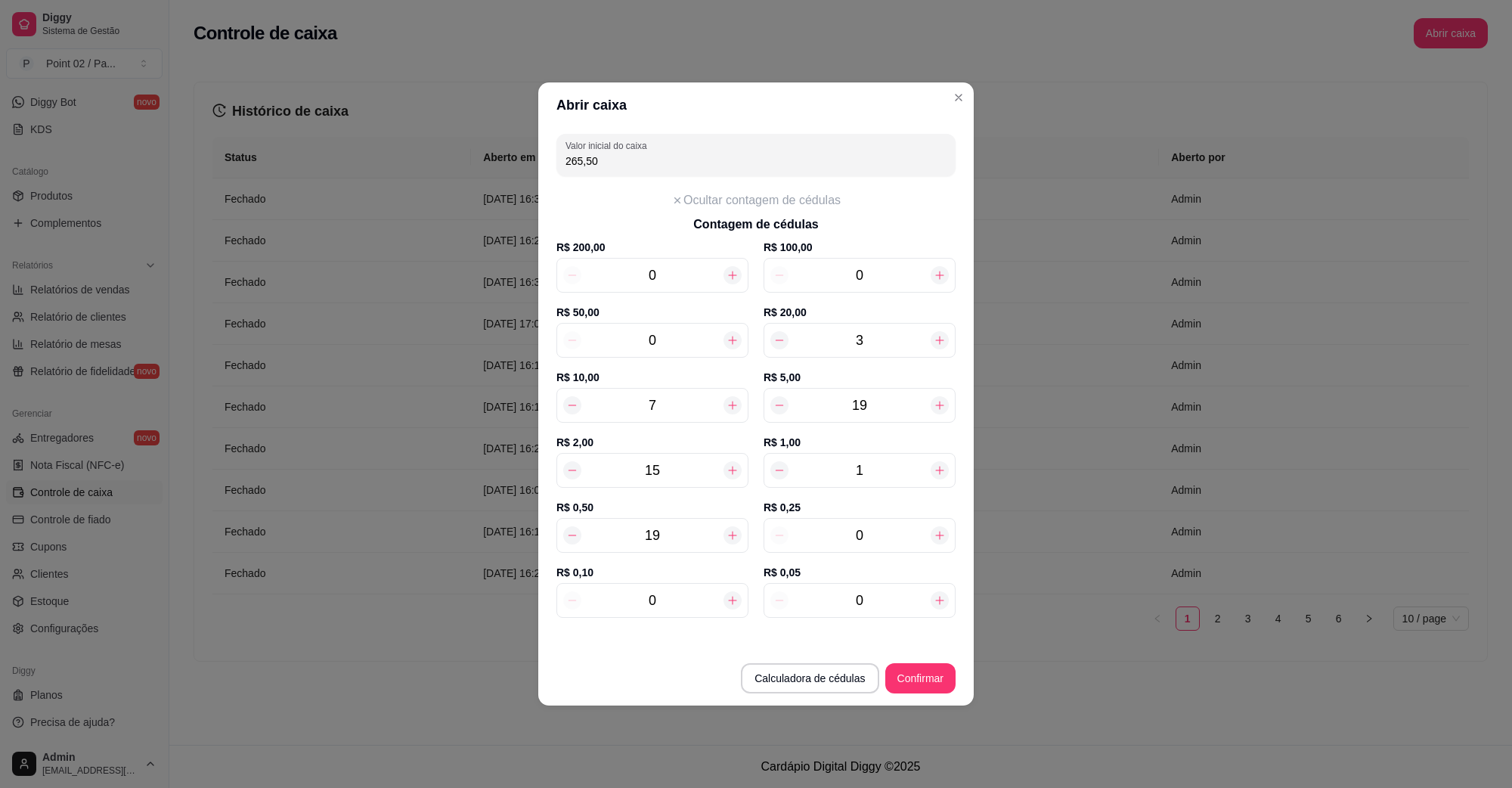
type input "20"
click at [731, 528] on div at bounding box center [732, 535] width 18 height 18
type input "266,50"
type input "21"
click at [730, 528] on div at bounding box center [732, 535] width 18 height 18
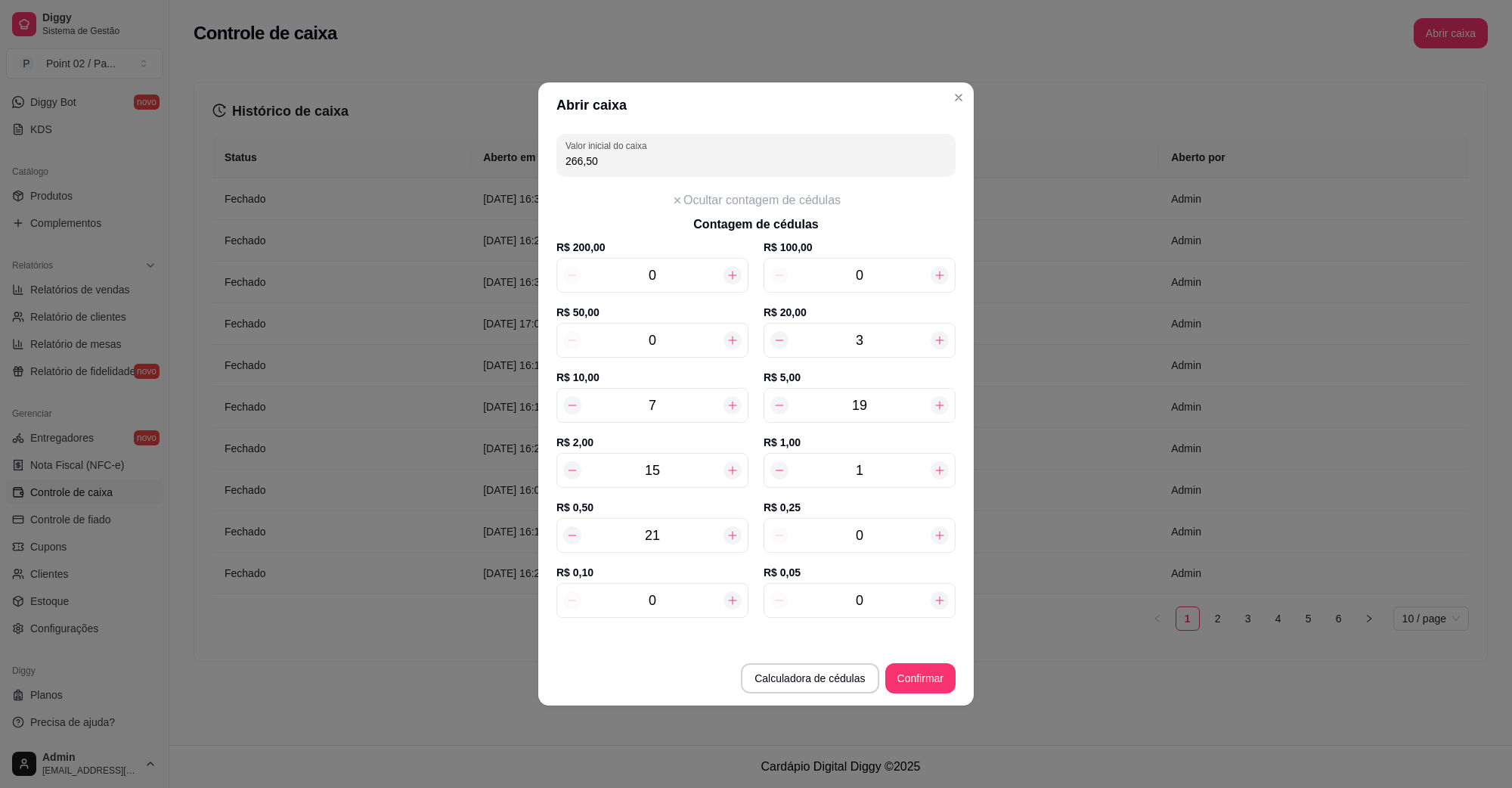
type input "267,00"
type input "22"
click at [730, 528] on div at bounding box center [732, 535] width 18 height 18
type input "267,50"
type input "23"
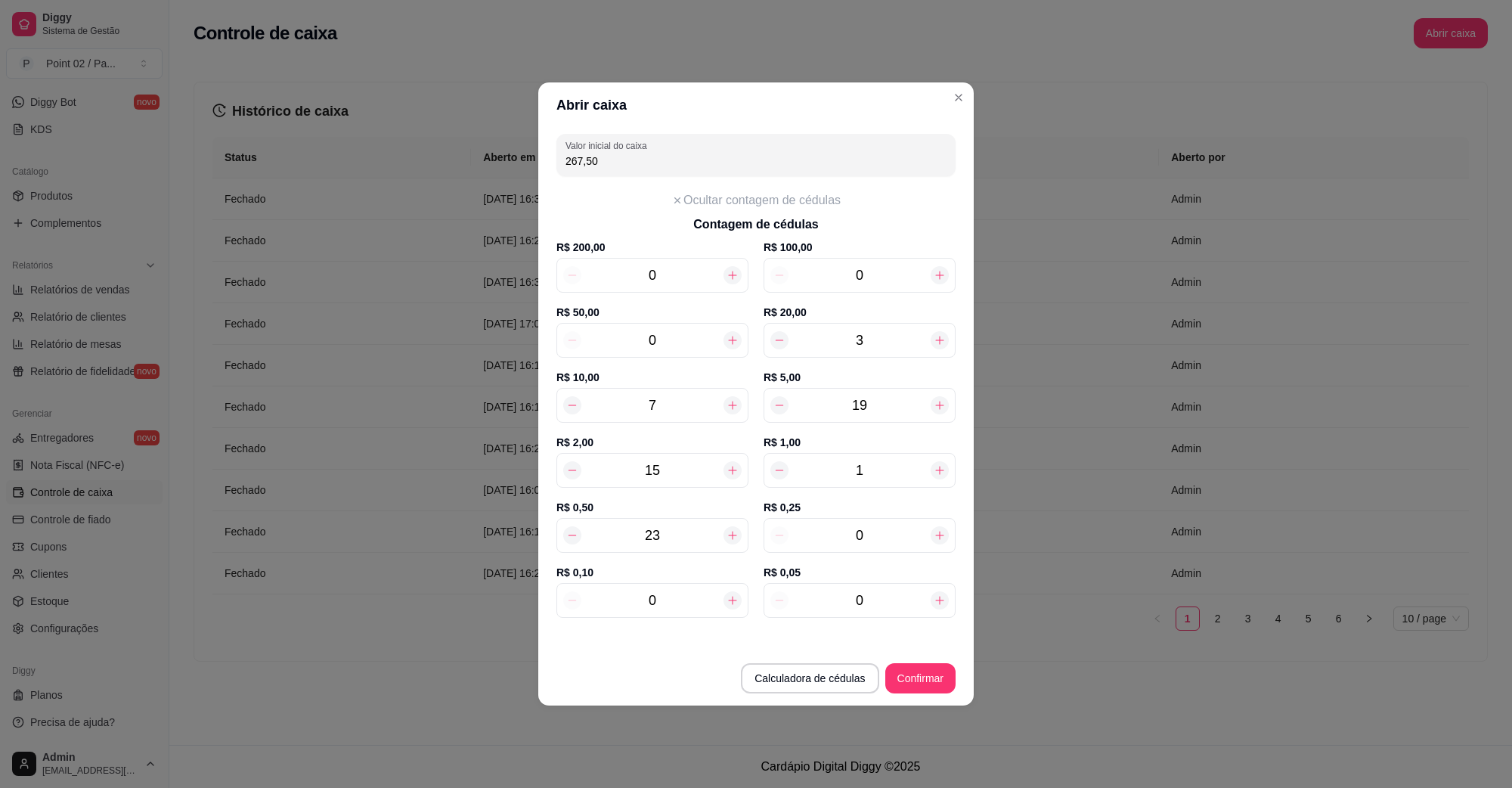
click at [886, 533] on input "0" at bounding box center [859, 535] width 142 height 21
type input "7"
type input "269,25"
type input "0"
type input "267,50"
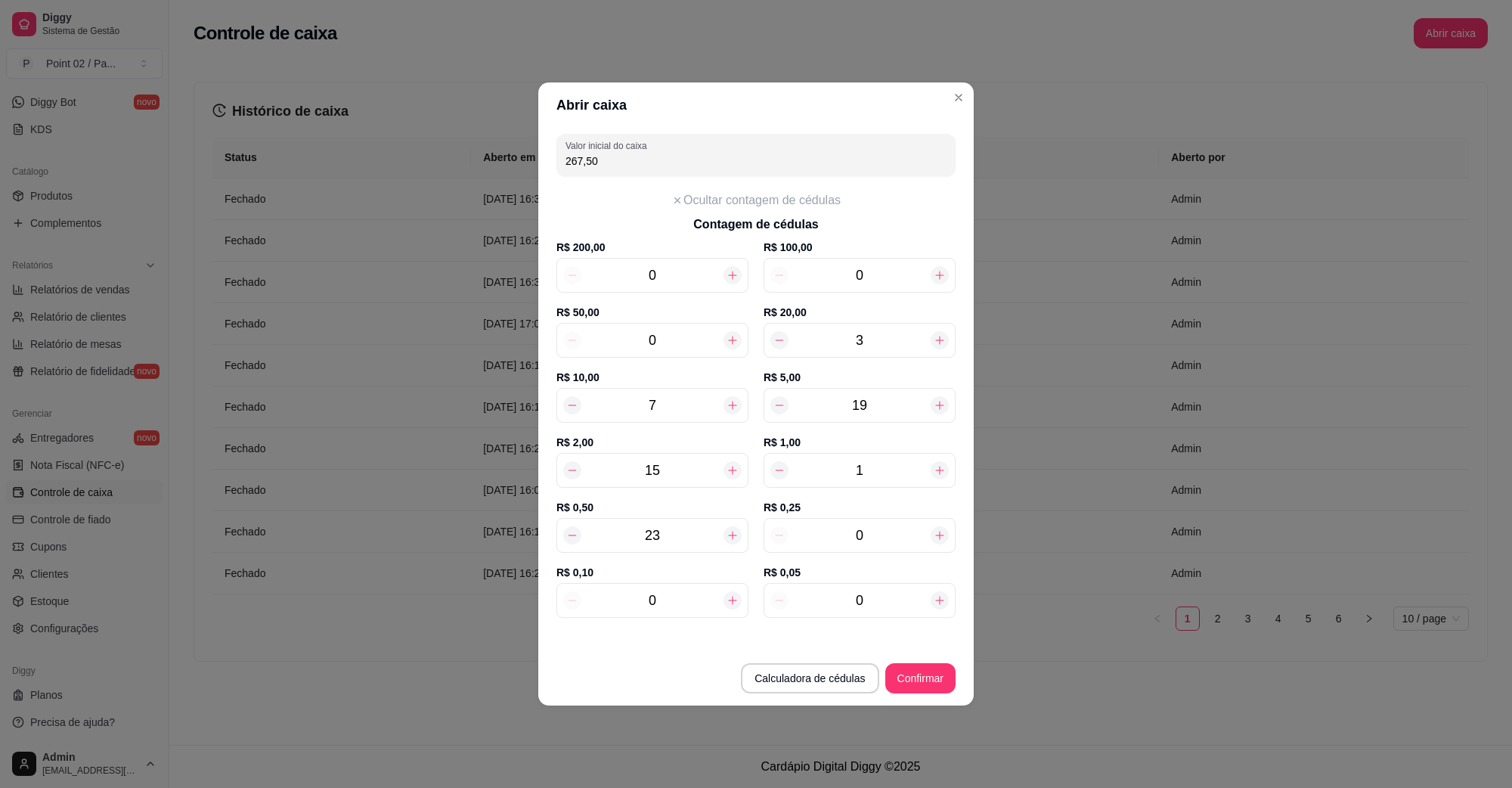
type input "4"
type input "268,50"
type input "40"
type input "277,50"
type input "40"
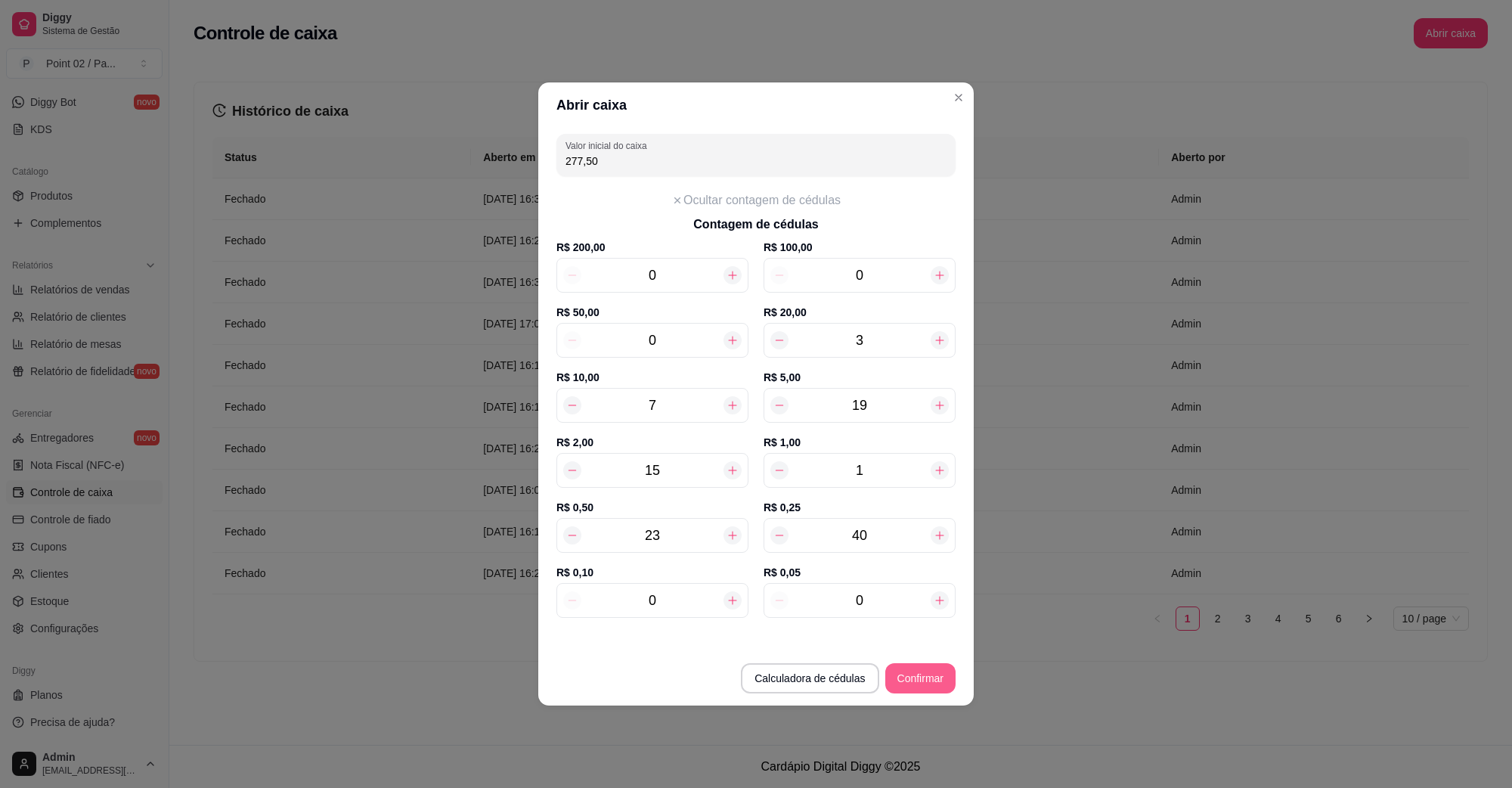
click at [923, 683] on button "Confirmar" at bounding box center [921, 678] width 71 height 30
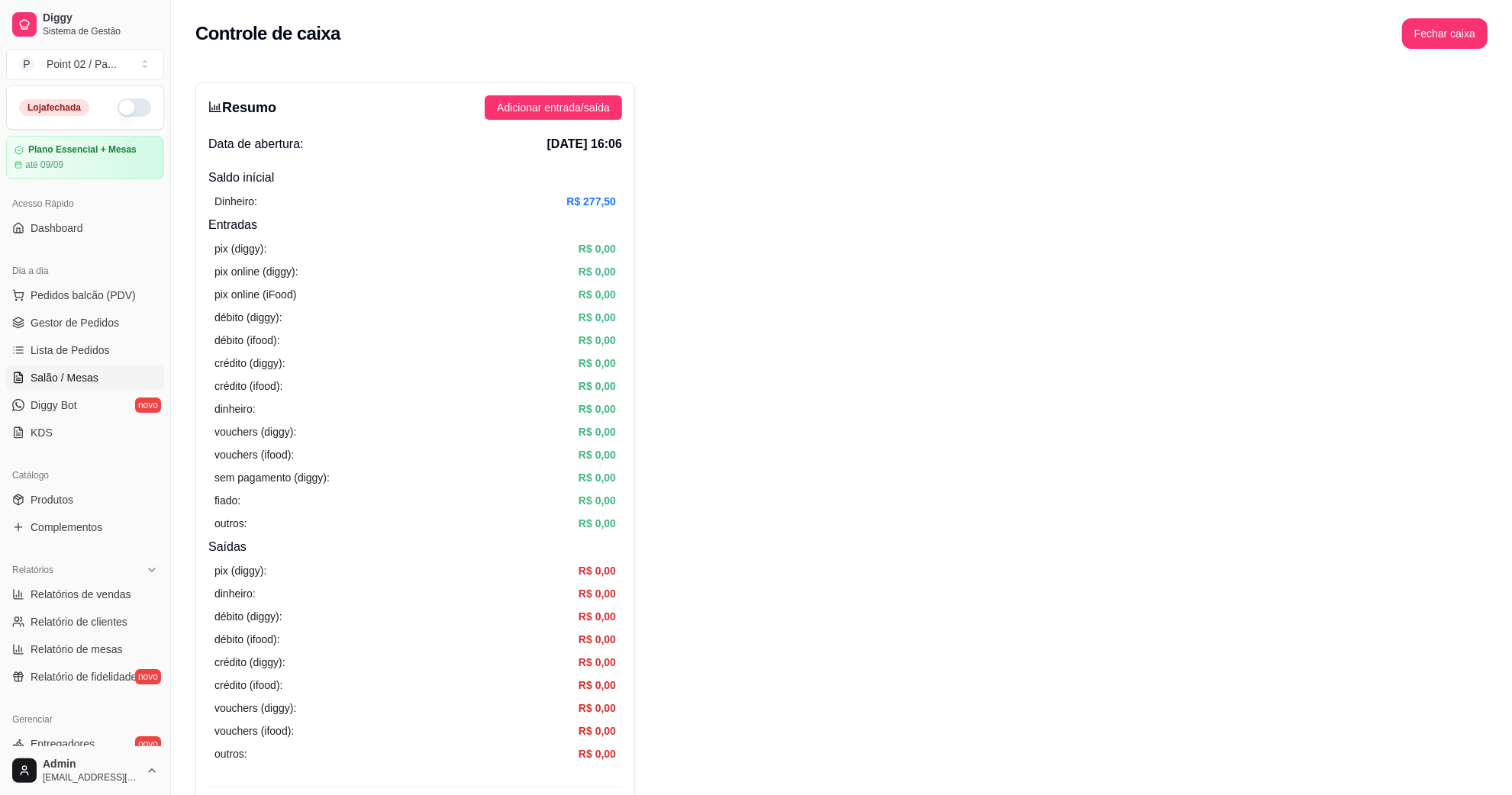
click at [91, 379] on span "Salão / Mesas" at bounding box center [64, 378] width 68 height 15
